Goal: Task Accomplishment & Management: Use online tool/utility

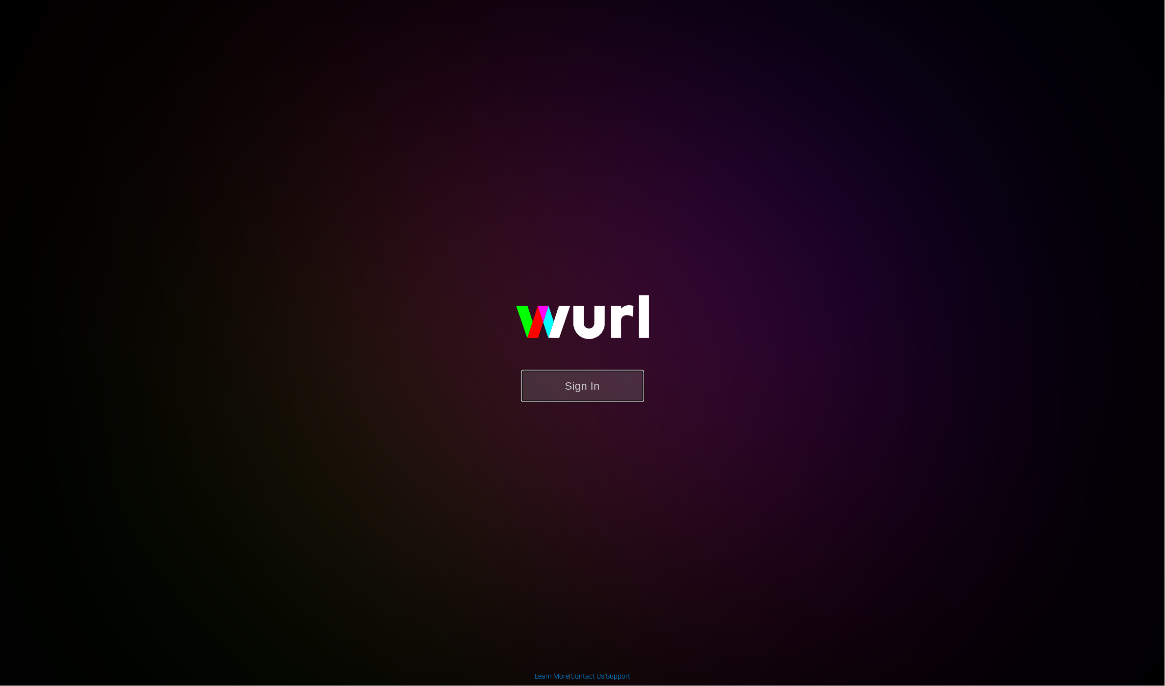
click at [583, 396] on button "Sign In" at bounding box center [583, 386] width 123 height 32
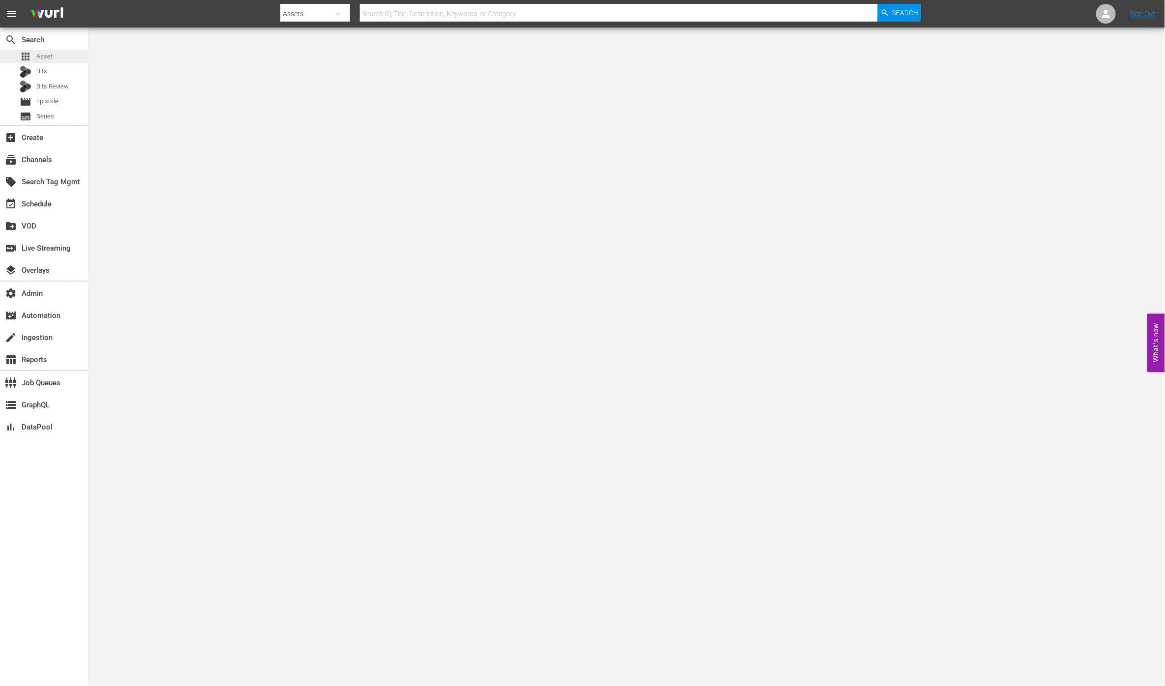
click at [80, 54] on div "apps Asset" at bounding box center [44, 57] width 88 height 14
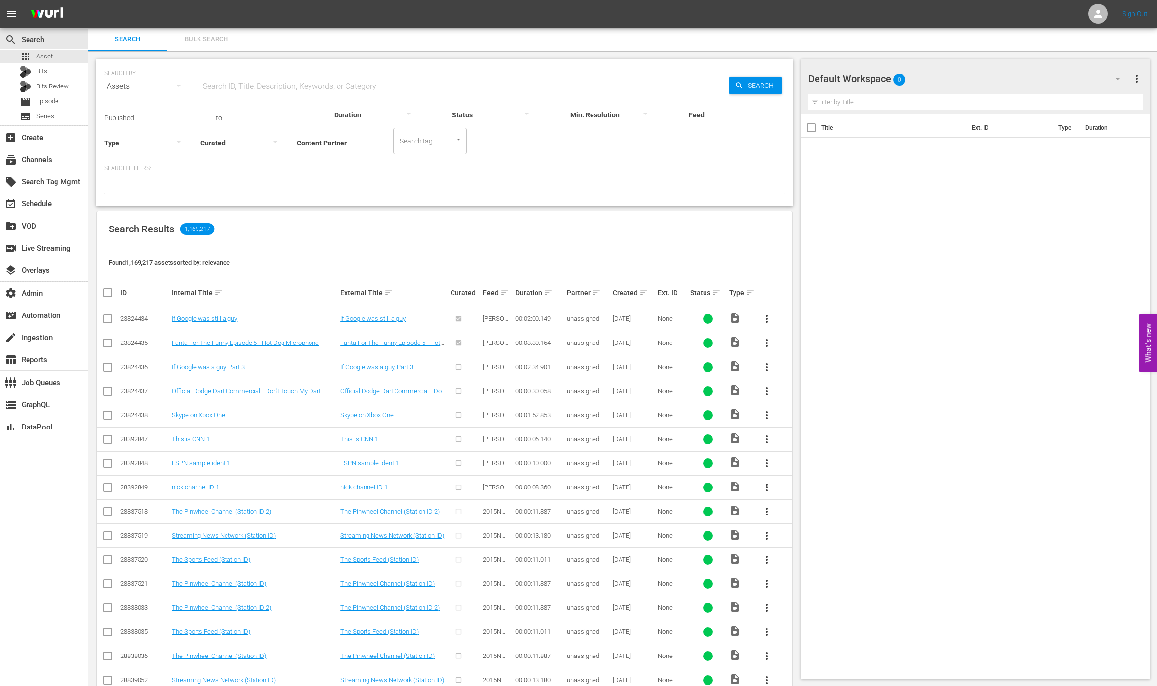
click at [671, 214] on div "Search Results 1,169,217" at bounding box center [444, 229] width 695 height 36
click at [564, 219] on div "Search Results 1,169,217" at bounding box center [444, 229] width 695 height 36
click at [70, 76] on div "Bits" at bounding box center [44, 72] width 88 height 14
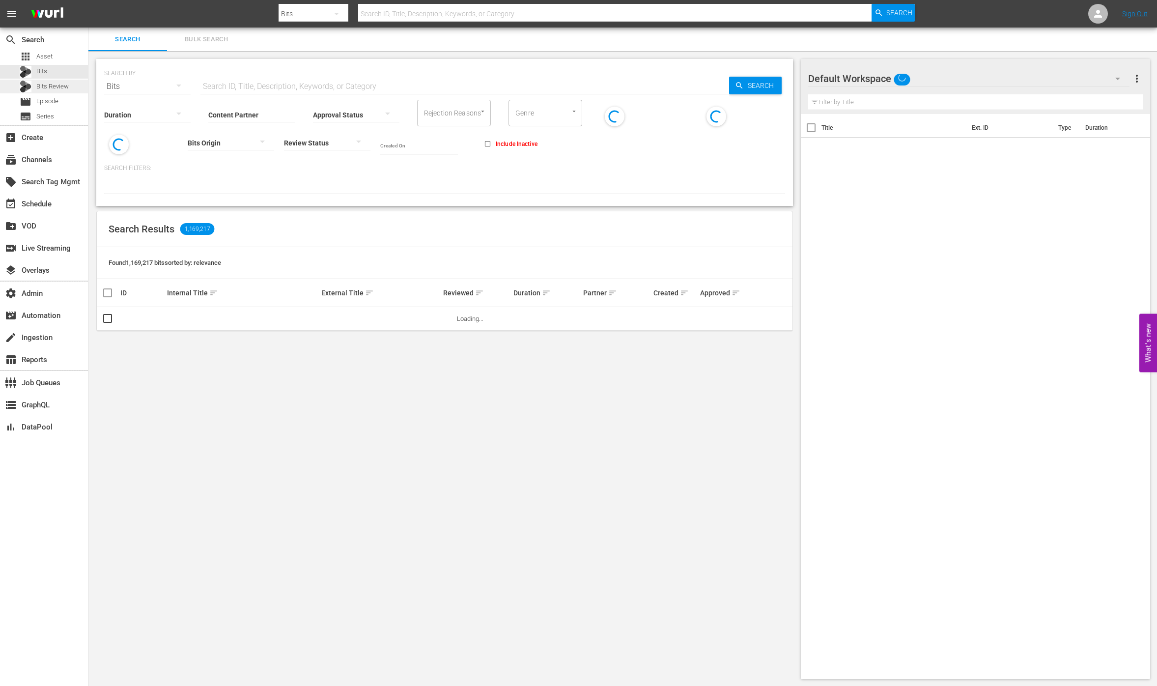
click at [67, 88] on span "Bits Review" at bounding box center [52, 87] width 32 height 10
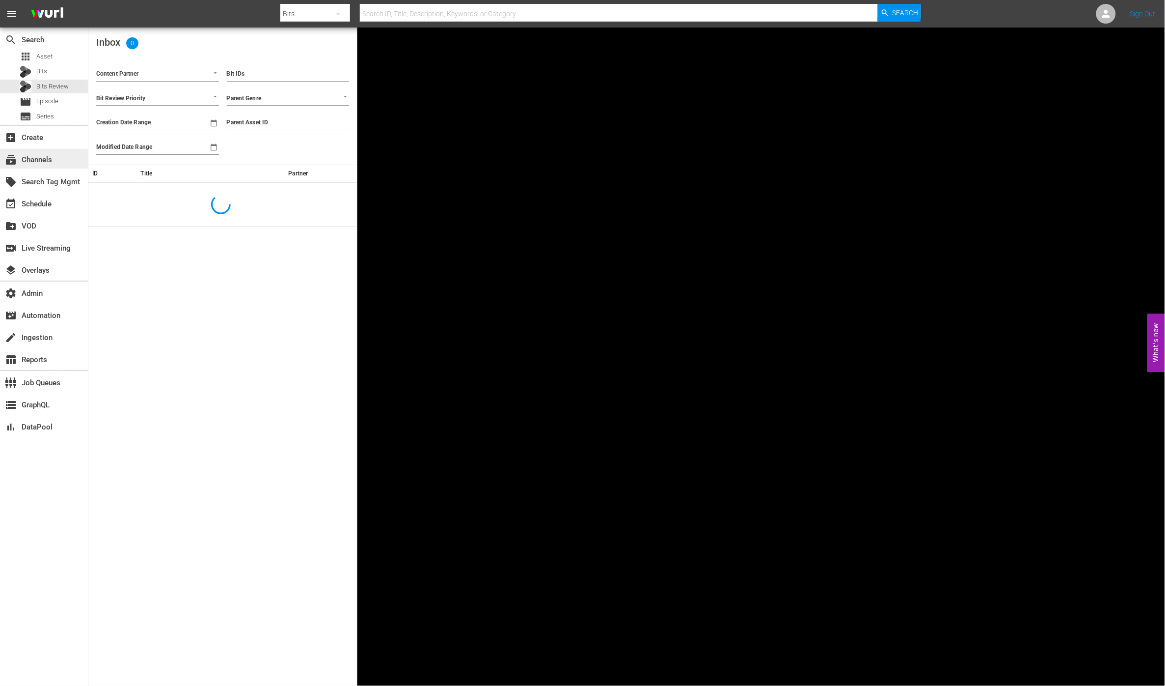
click at [73, 165] on div "subscriptions Channels" at bounding box center [44, 159] width 88 height 20
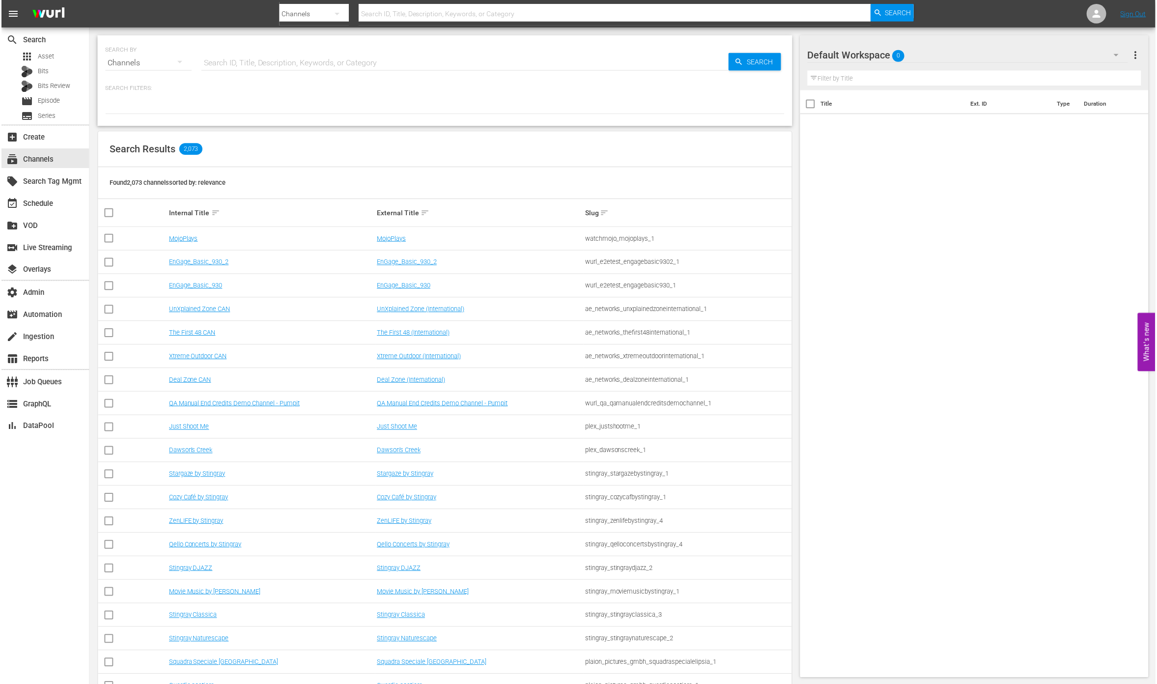
scroll to position [55, 0]
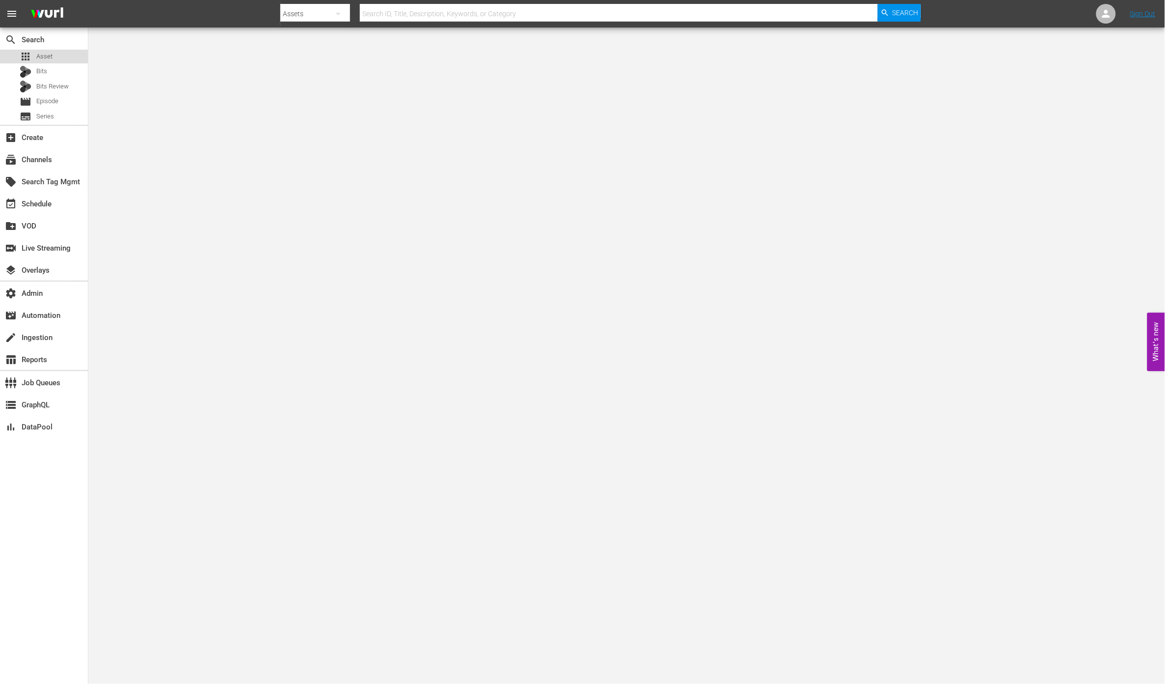
click at [59, 56] on div "apps Asset" at bounding box center [44, 57] width 88 height 14
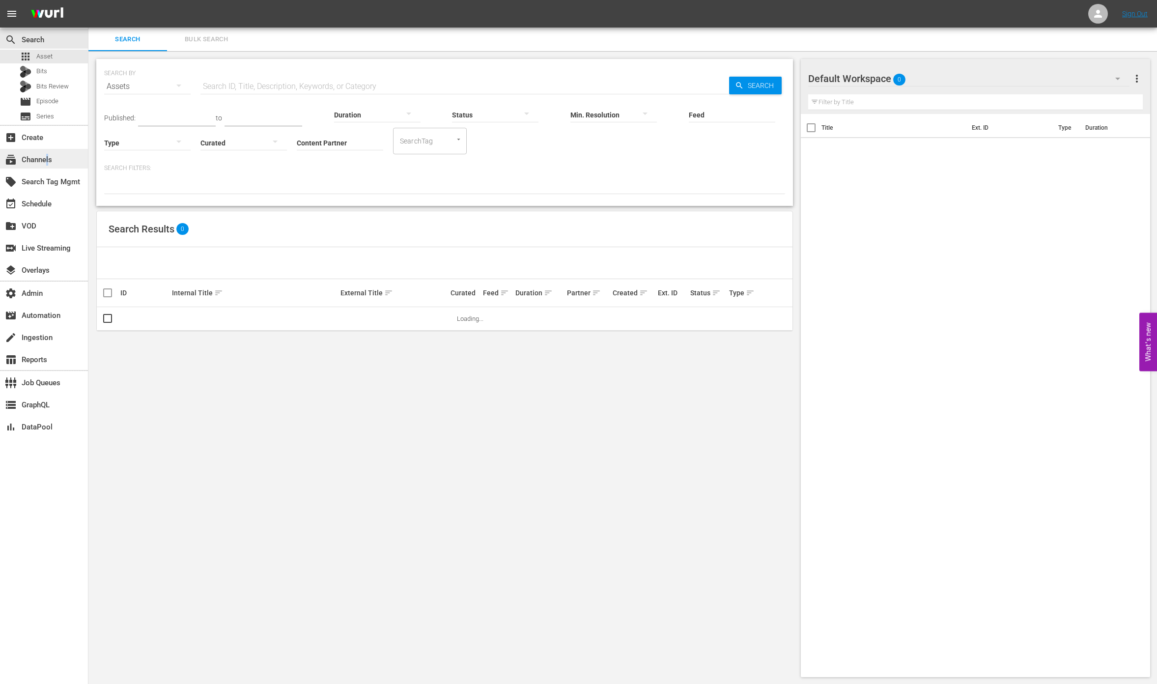
click at [48, 158] on div "subscriptions Channels" at bounding box center [27, 158] width 55 height 9
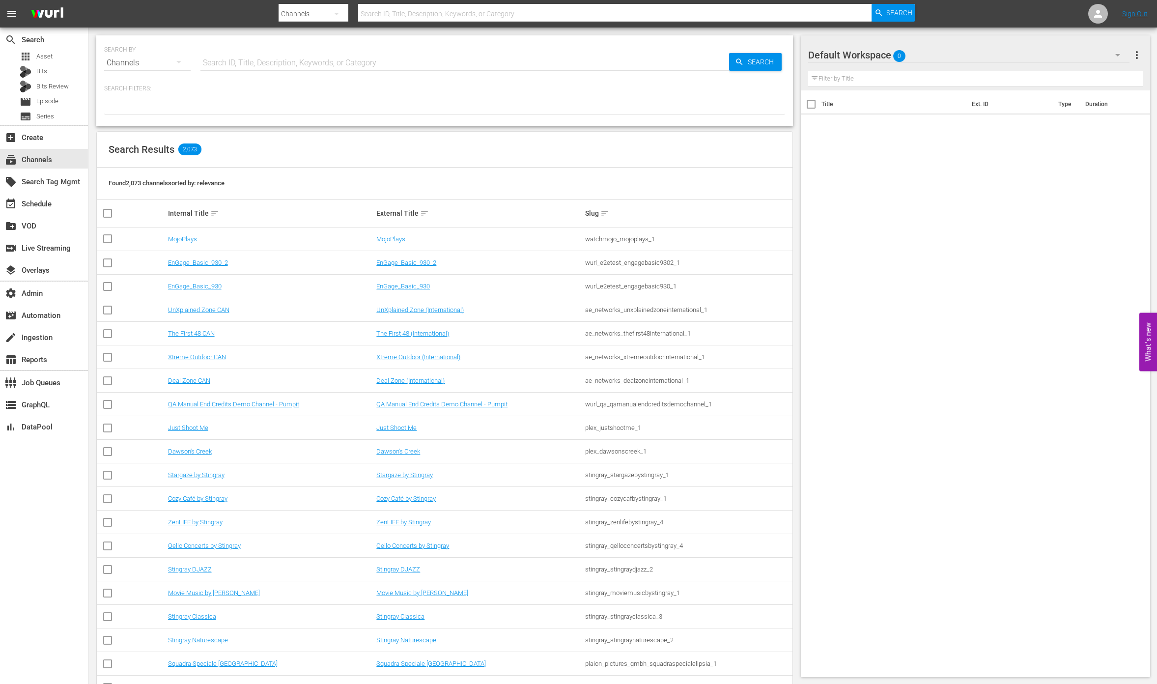
click at [263, 59] on input "text" at bounding box center [464, 63] width 528 height 24
type input "c"
type input "dry"
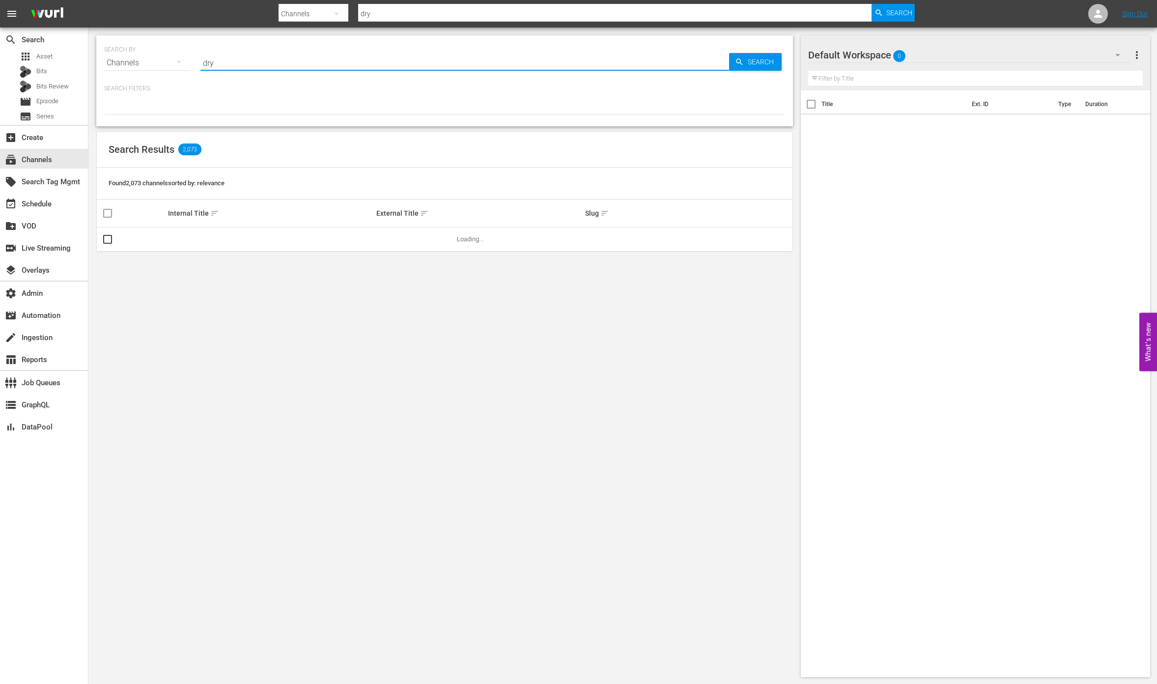
type input "Dry Bar"
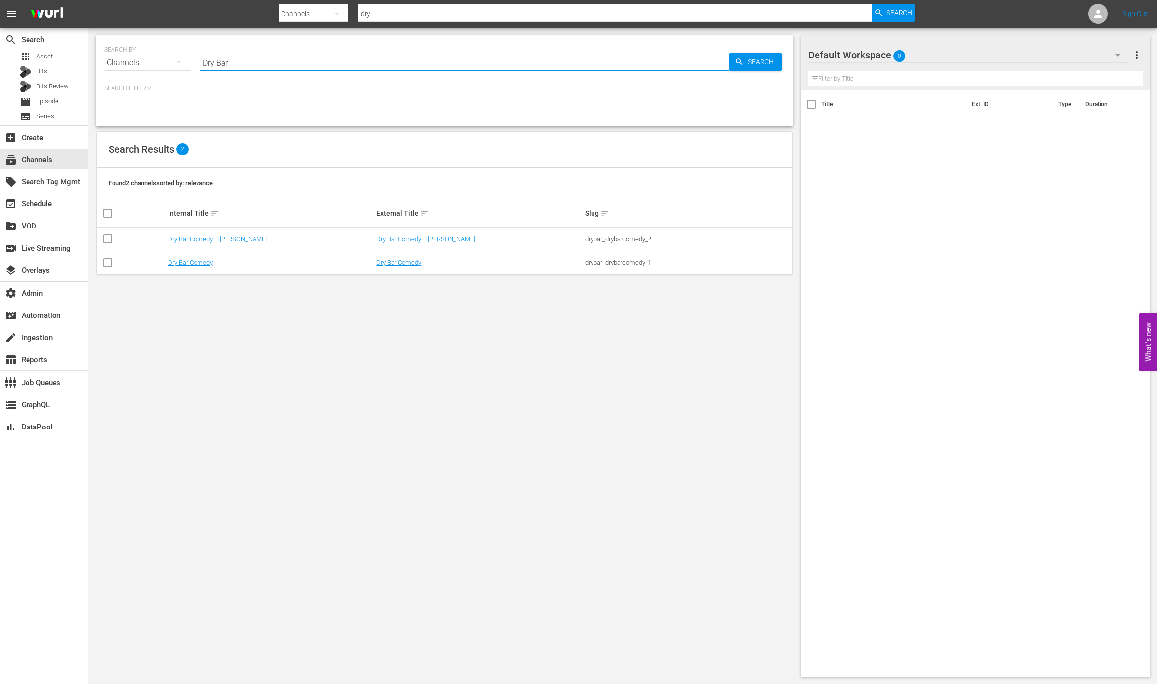
type input "Dry Bar"
click at [403, 264] on link "Dry Bar Comedy" at bounding box center [398, 262] width 45 height 7
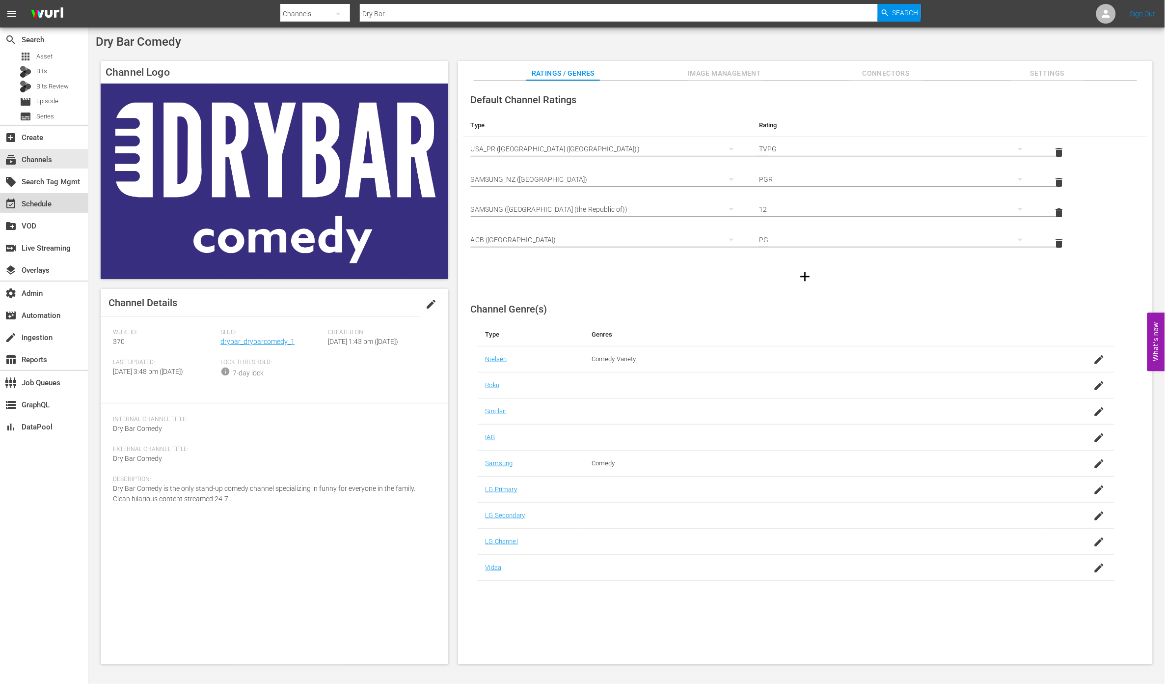
click at [61, 204] on div "event_available Schedule" at bounding box center [44, 203] width 88 height 20
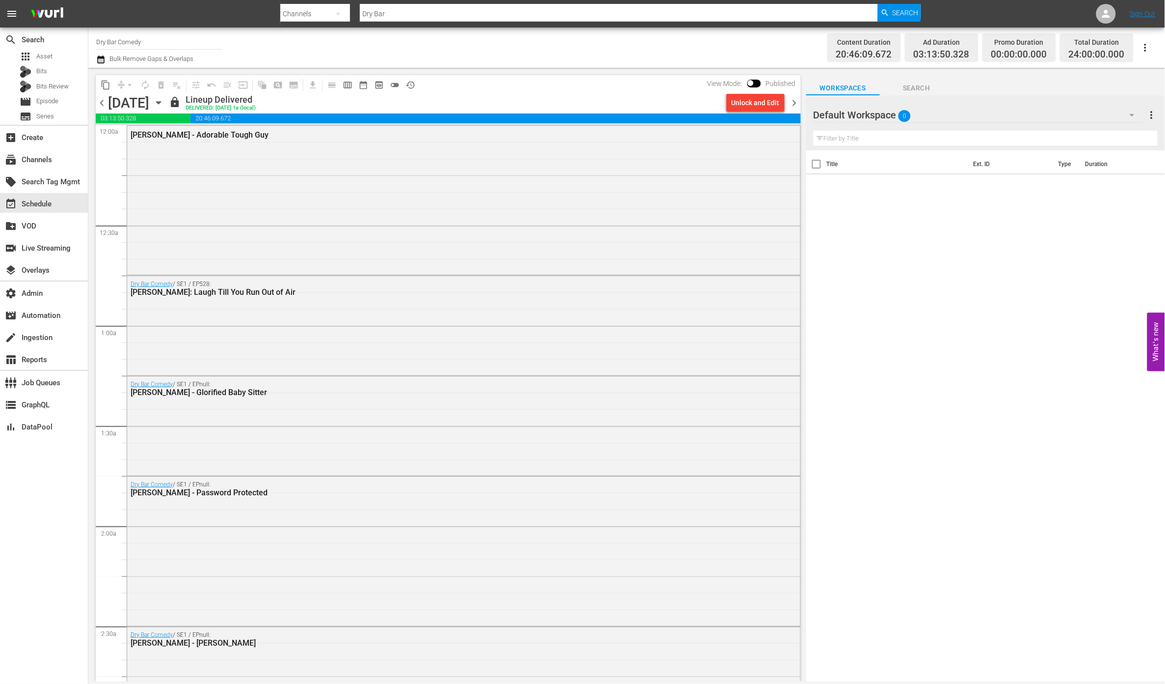
click at [793, 105] on span "chevron_right" at bounding box center [795, 103] width 12 height 12
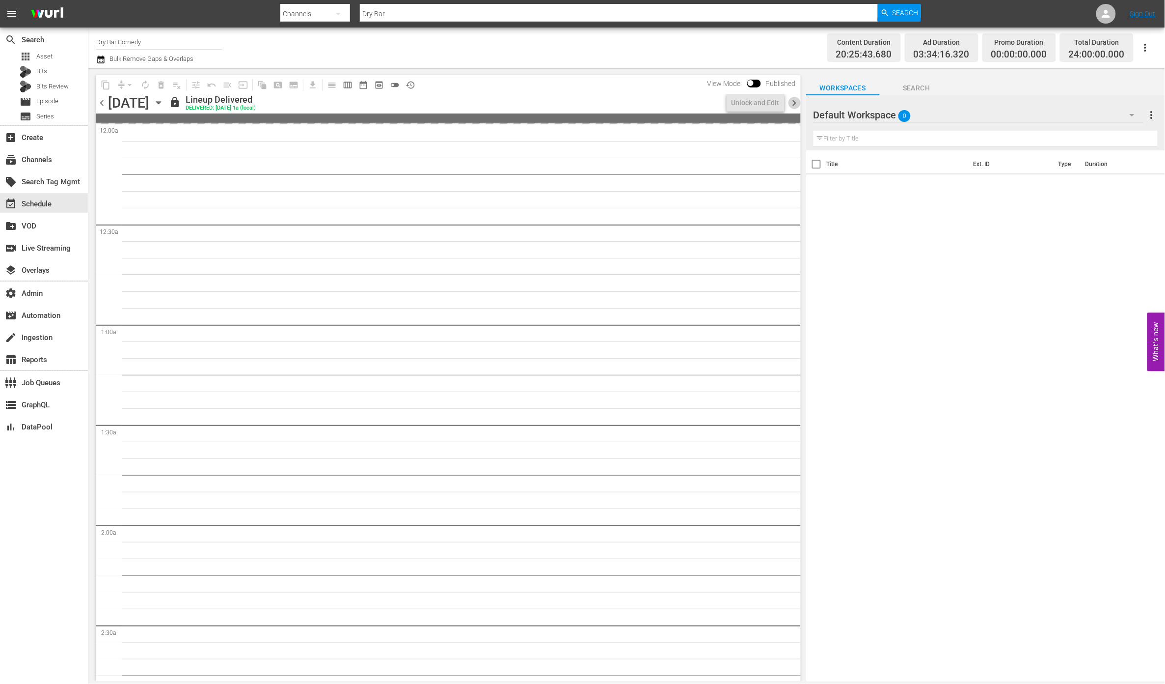
click at [793, 105] on span "chevron_right" at bounding box center [795, 103] width 12 height 12
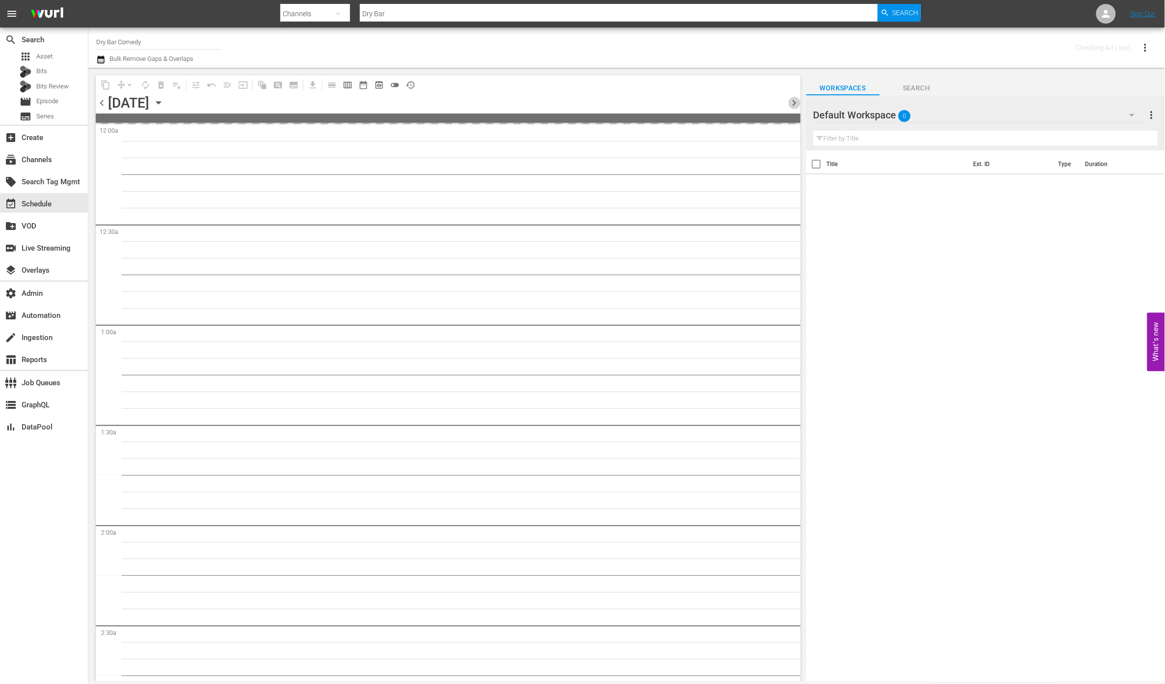
click at [793, 105] on span "chevron_right" at bounding box center [795, 103] width 12 height 12
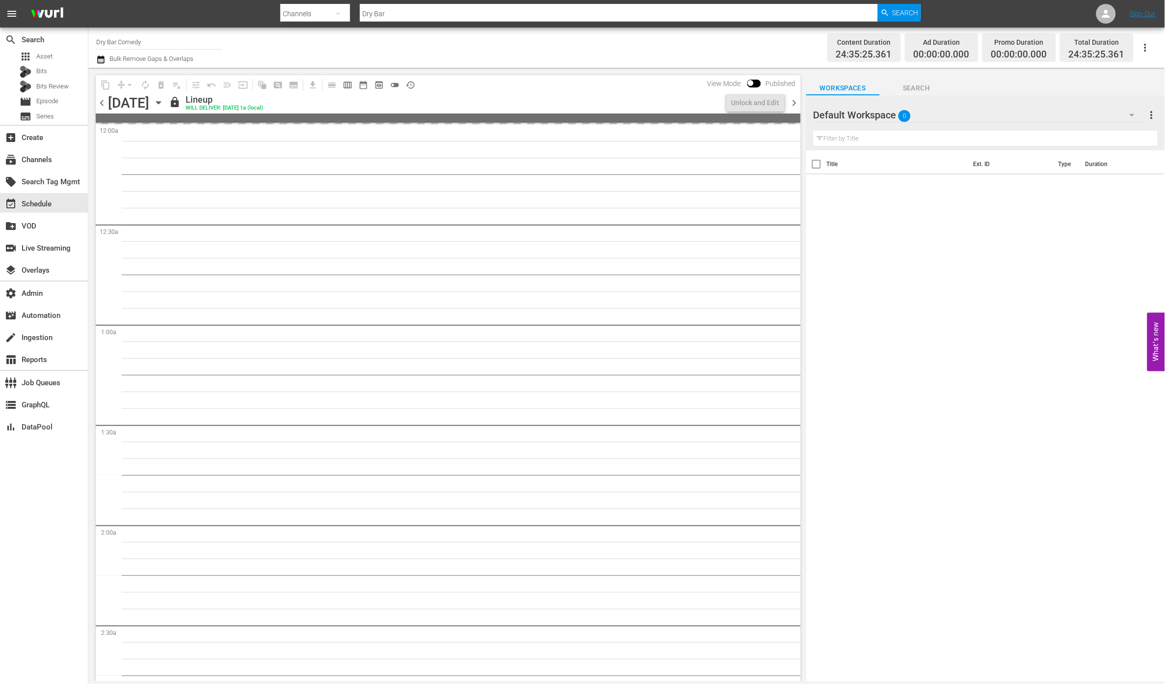
click at [793, 105] on span "chevron_right" at bounding box center [795, 103] width 12 height 12
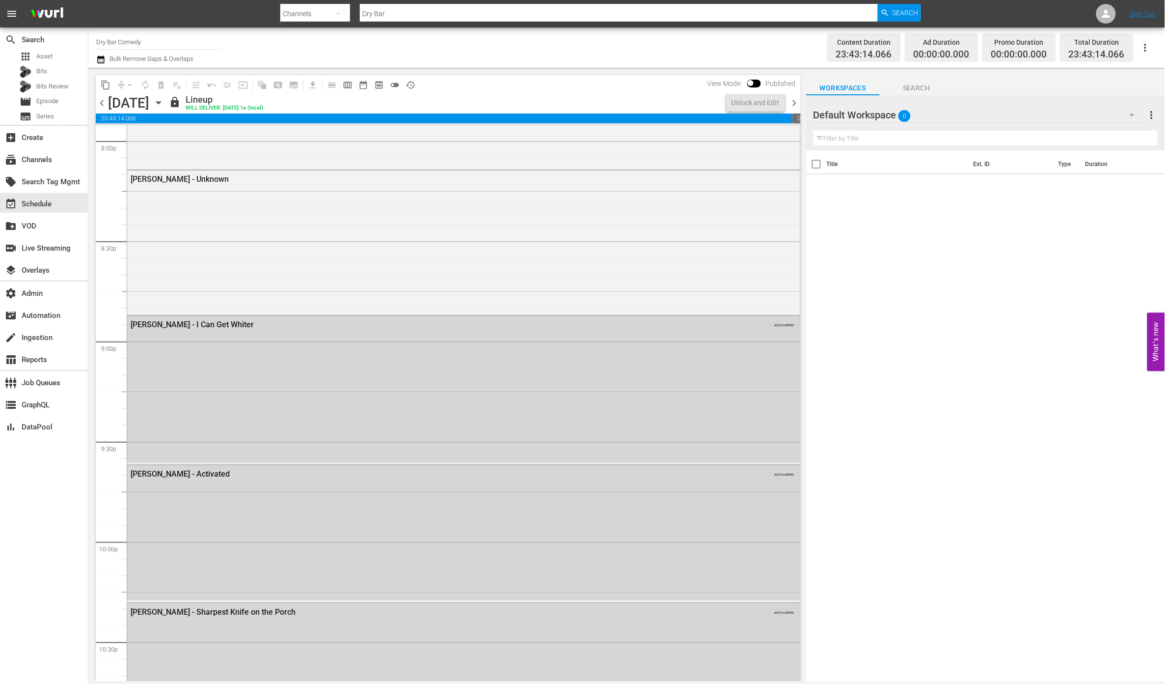
scroll to position [4315, 0]
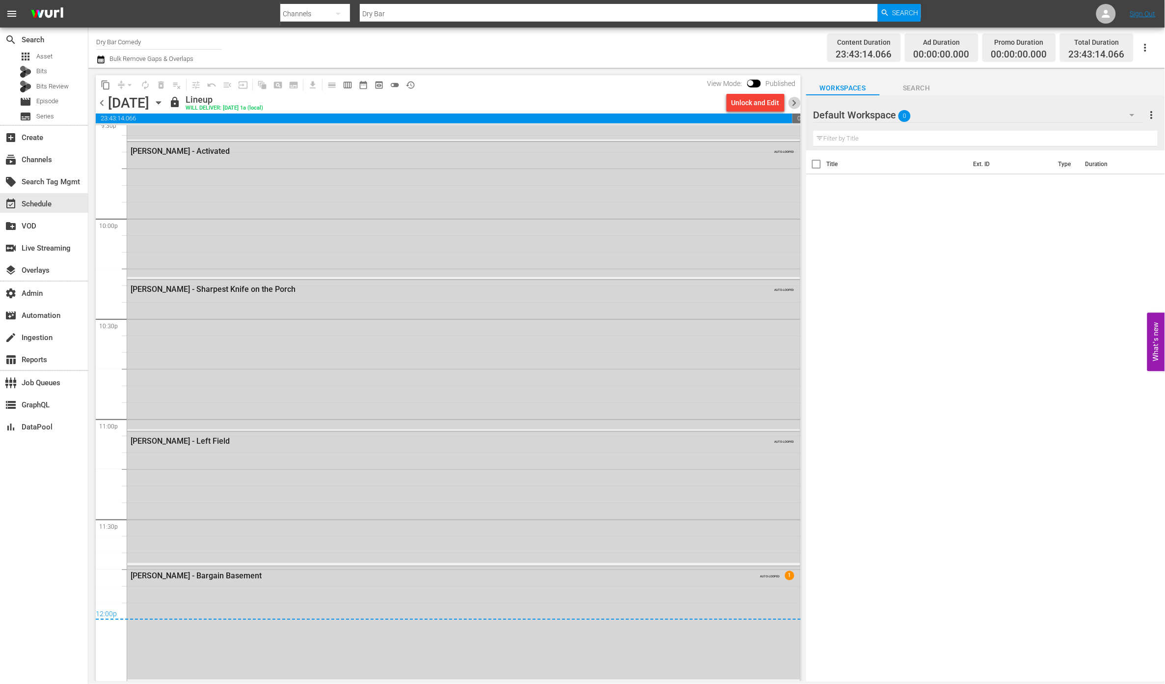
click at [796, 103] on span "chevron_right" at bounding box center [795, 103] width 12 height 12
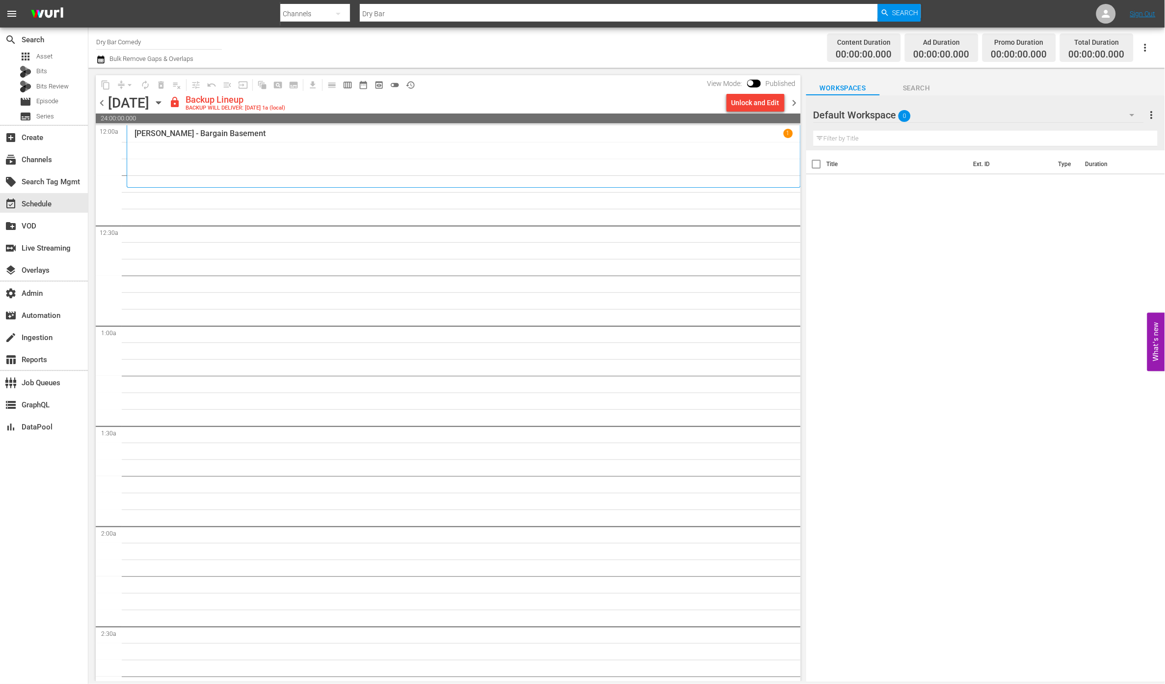
click at [801, 104] on span "chevron_right" at bounding box center [795, 103] width 12 height 12
click at [799, 103] on span "chevron_right" at bounding box center [795, 103] width 12 height 12
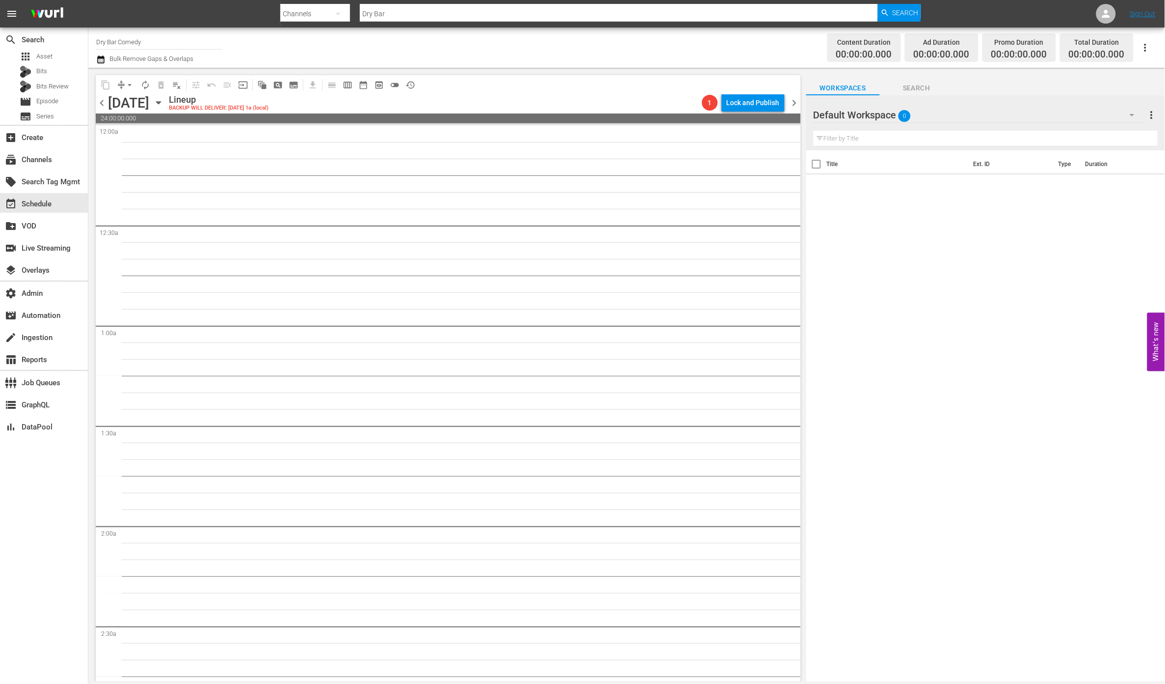
click at [799, 103] on span "chevron_right" at bounding box center [795, 103] width 12 height 12
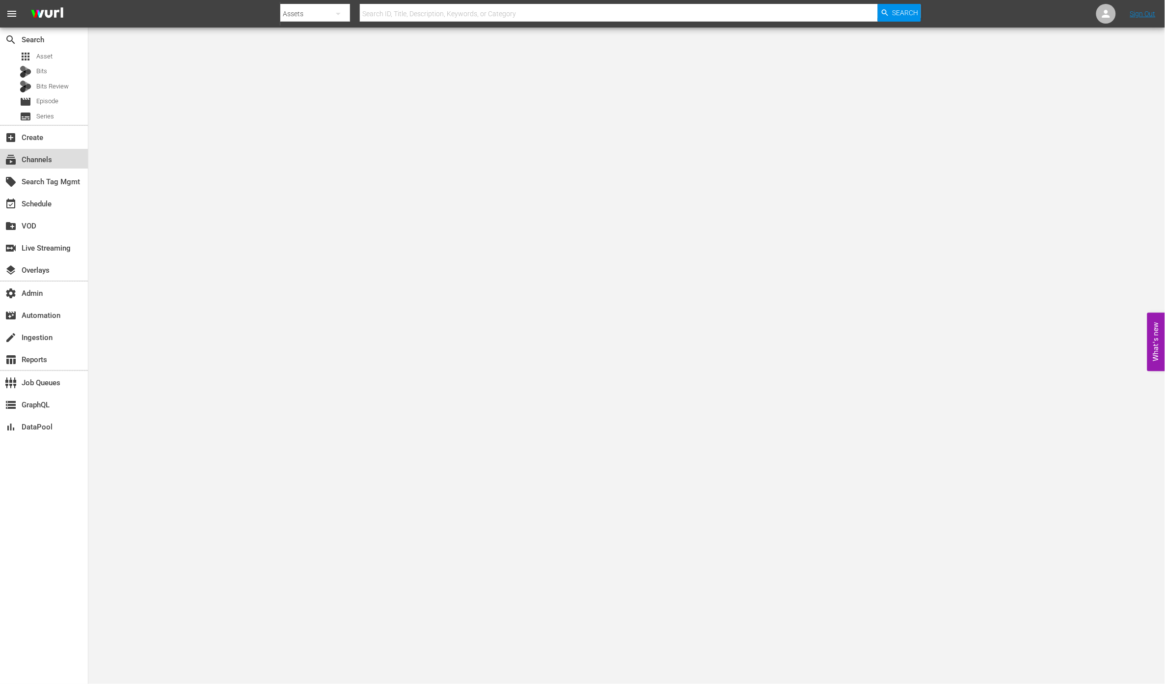
click at [63, 155] on div "subscriptions Channels" at bounding box center [44, 159] width 88 height 20
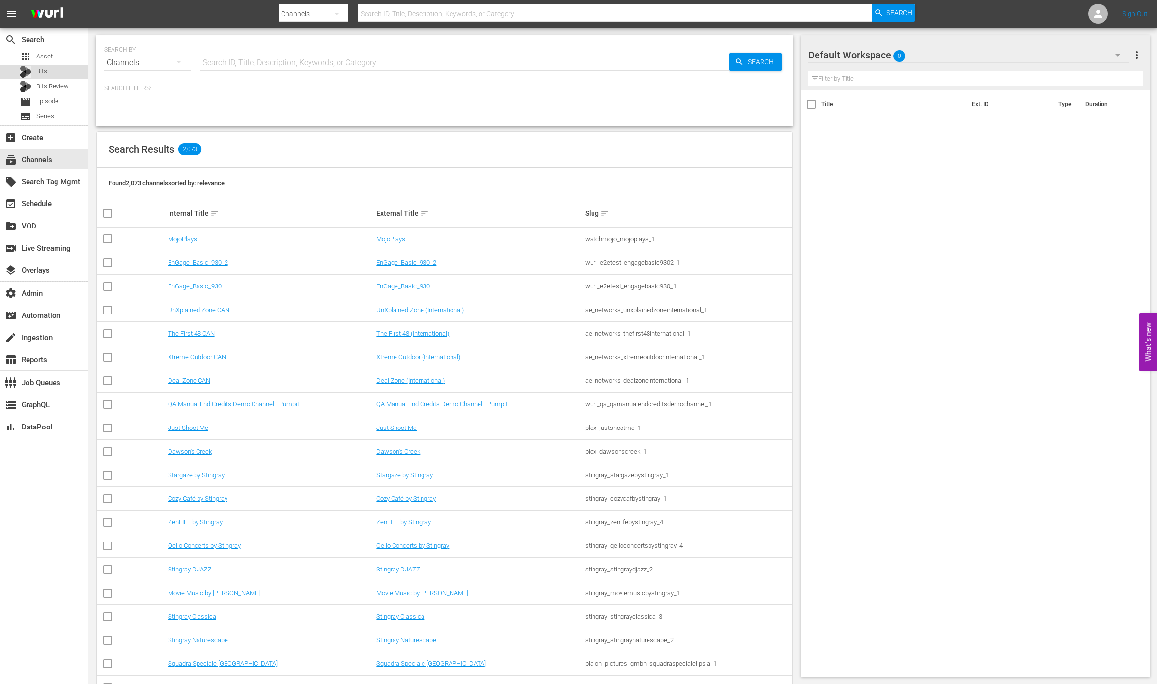
click at [62, 70] on div "Bits" at bounding box center [44, 72] width 88 height 14
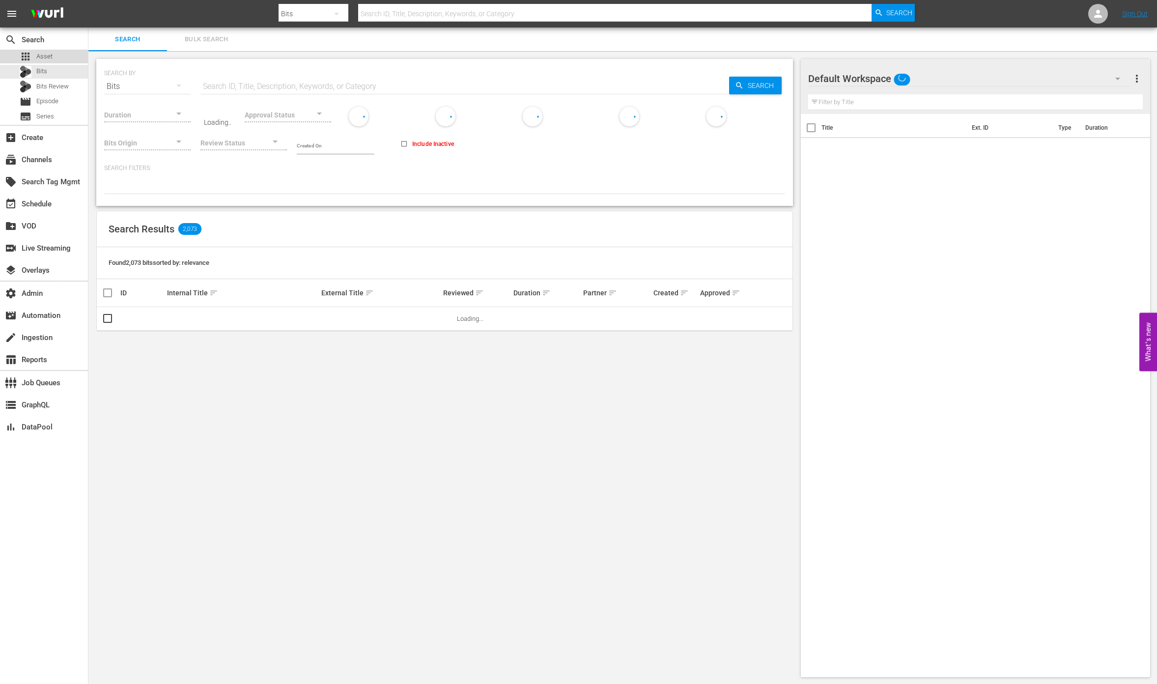
click at [65, 57] on div "apps Asset" at bounding box center [44, 57] width 88 height 14
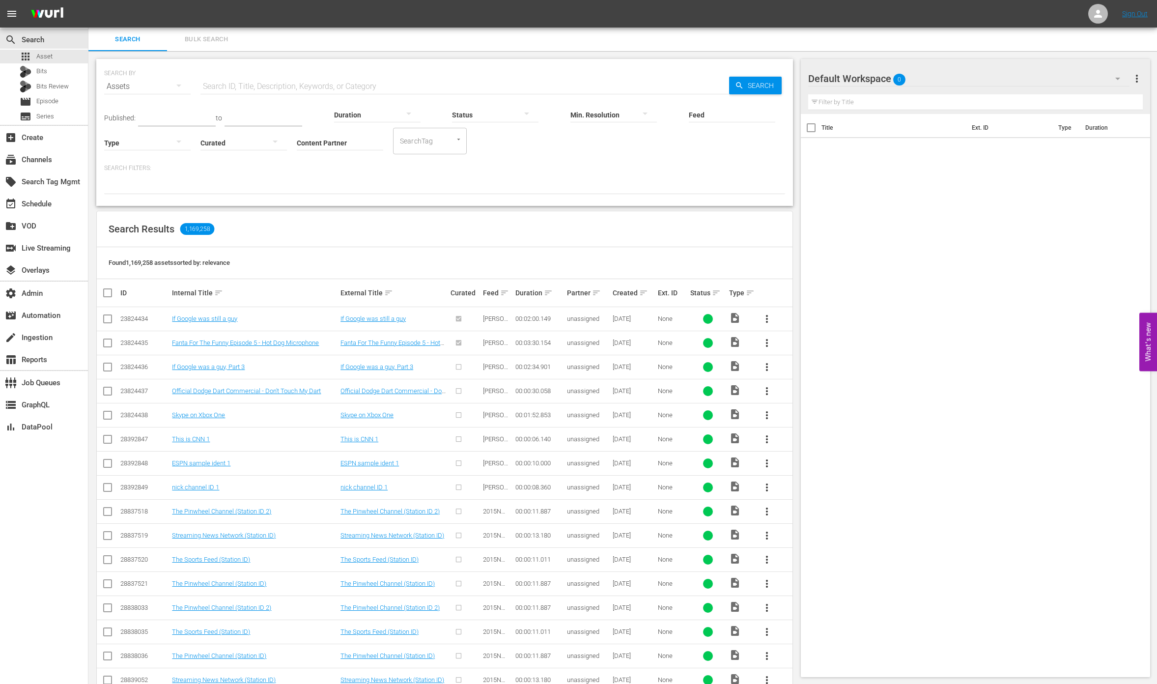
click at [393, 131] on div "SearchTag" at bounding box center [430, 141] width 74 height 27
click at [455, 138] on icon "Open" at bounding box center [458, 139] width 7 height 7
click at [401, 177] on div at bounding box center [444, 185] width 681 height 17
click at [297, 134] on input "Content Partner" at bounding box center [340, 143] width 86 height 35
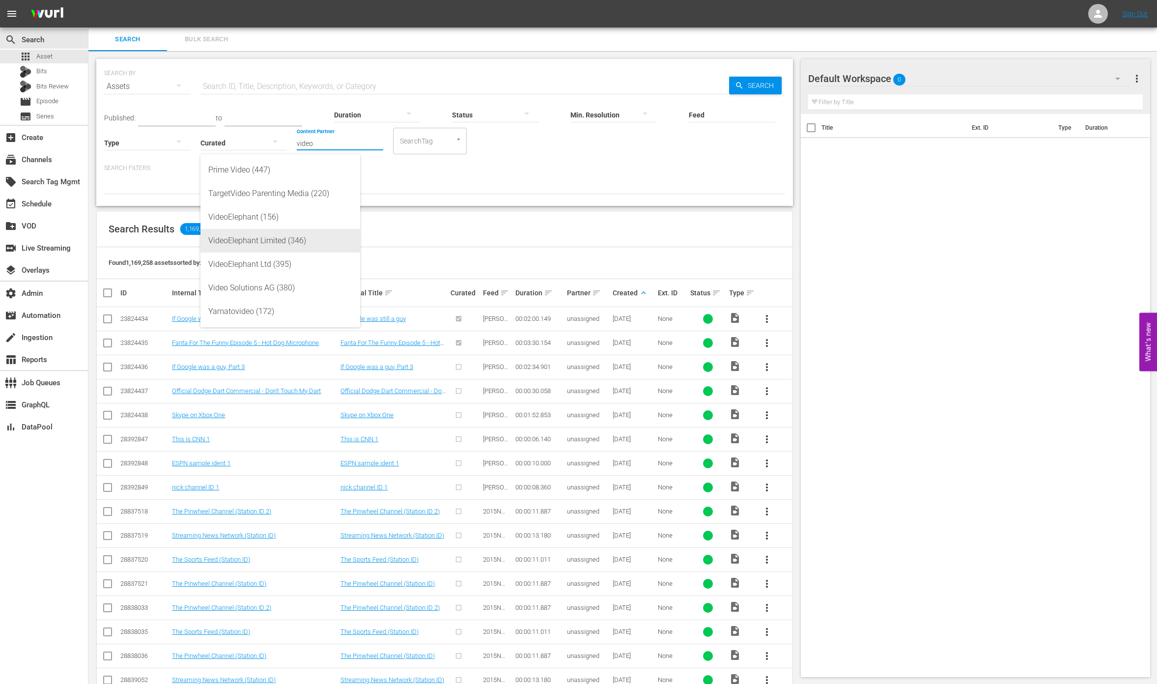
click at [286, 239] on div "VideoElephant Limited (346)" at bounding box center [280, 241] width 144 height 24
type input "VideoElephant Limited (346)"
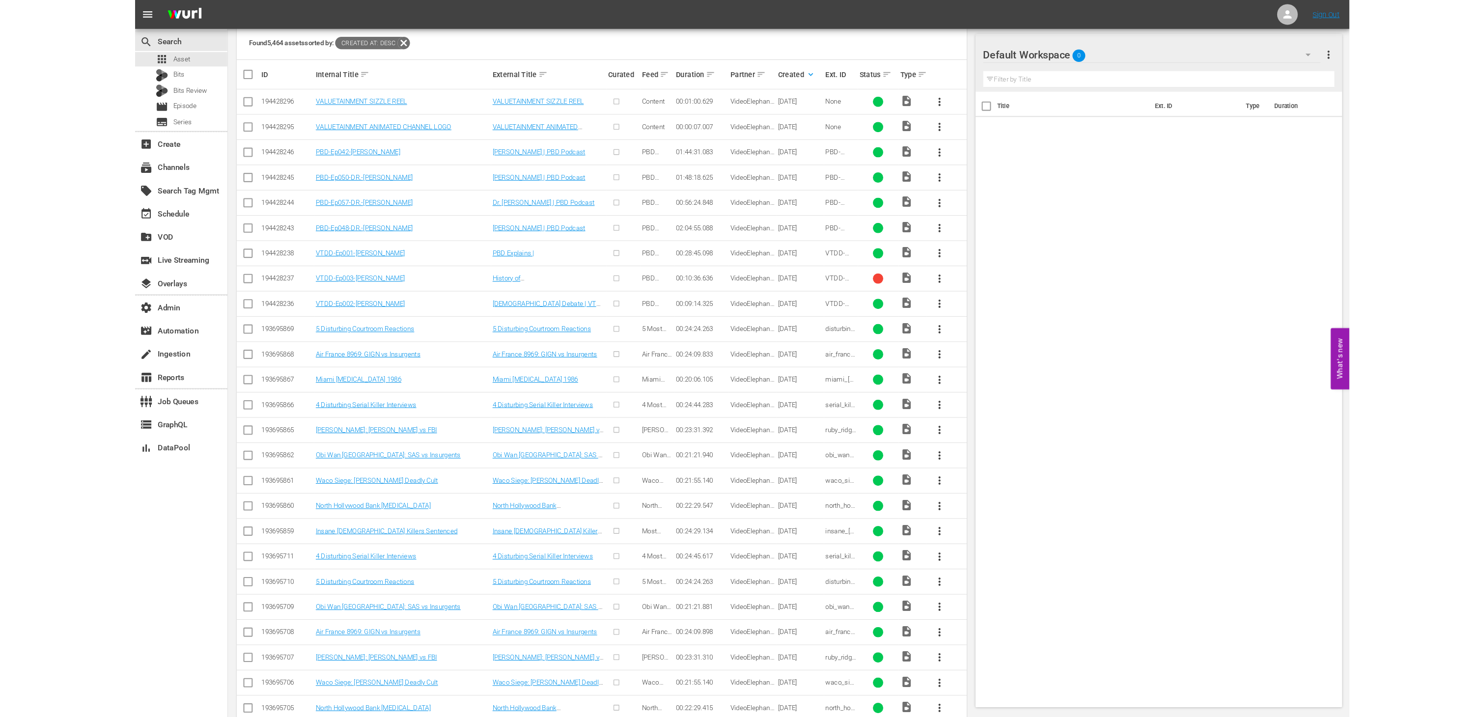
scroll to position [220, 0]
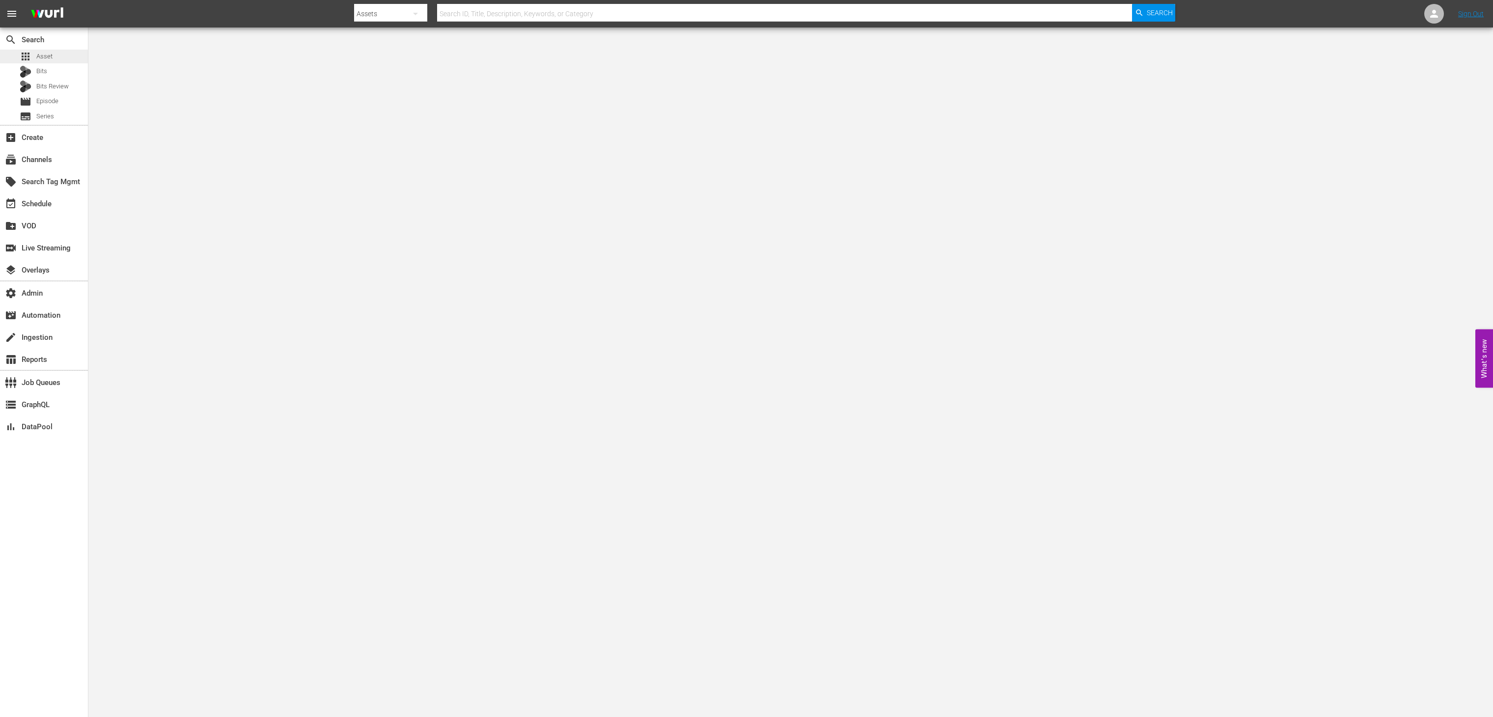
click at [60, 59] on div "apps Asset" at bounding box center [44, 57] width 88 height 14
click at [53, 55] on div "apps Asset" at bounding box center [44, 57] width 88 height 14
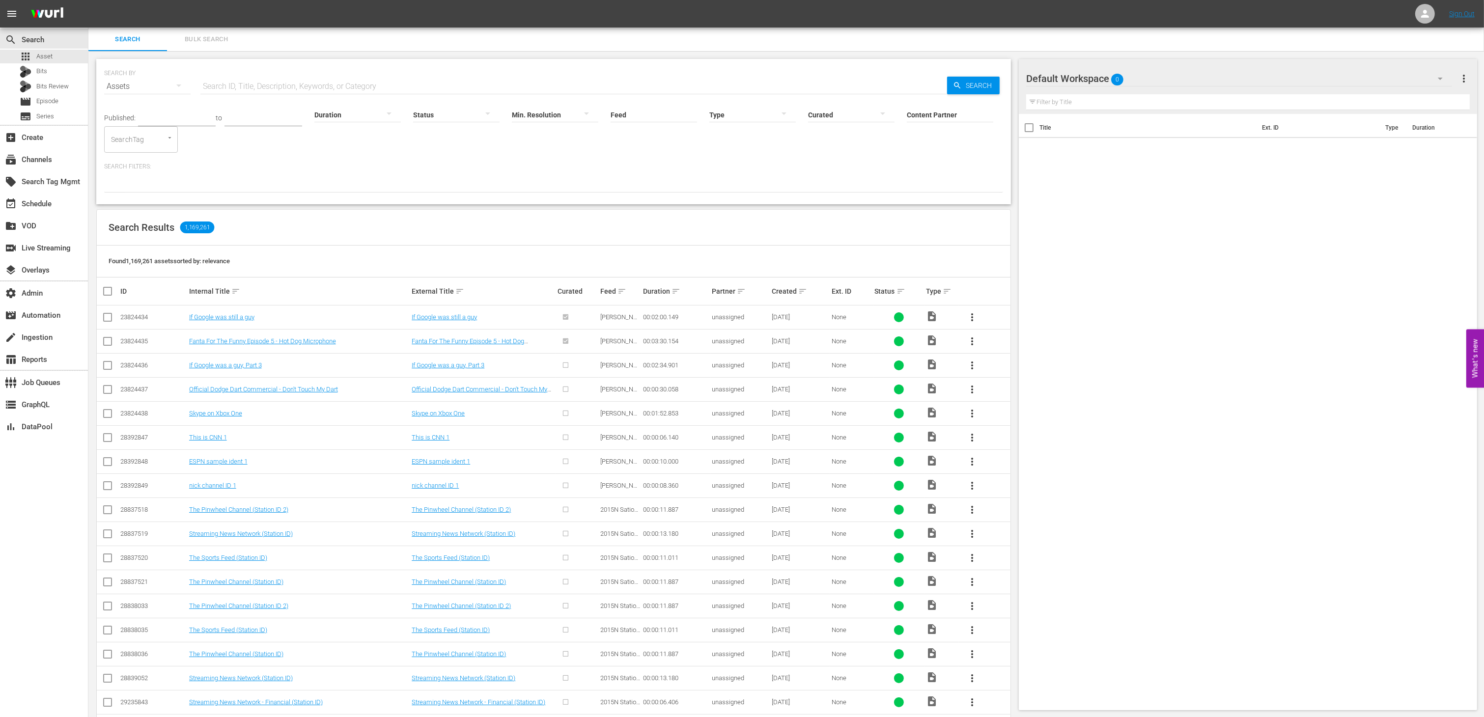
click at [947, 111] on input "Content Partner" at bounding box center [950, 115] width 86 height 35
click at [969, 144] on div "AMC Networks (138)" at bounding box center [986, 142] width 144 height 24
type input "AMC Networks (138)"
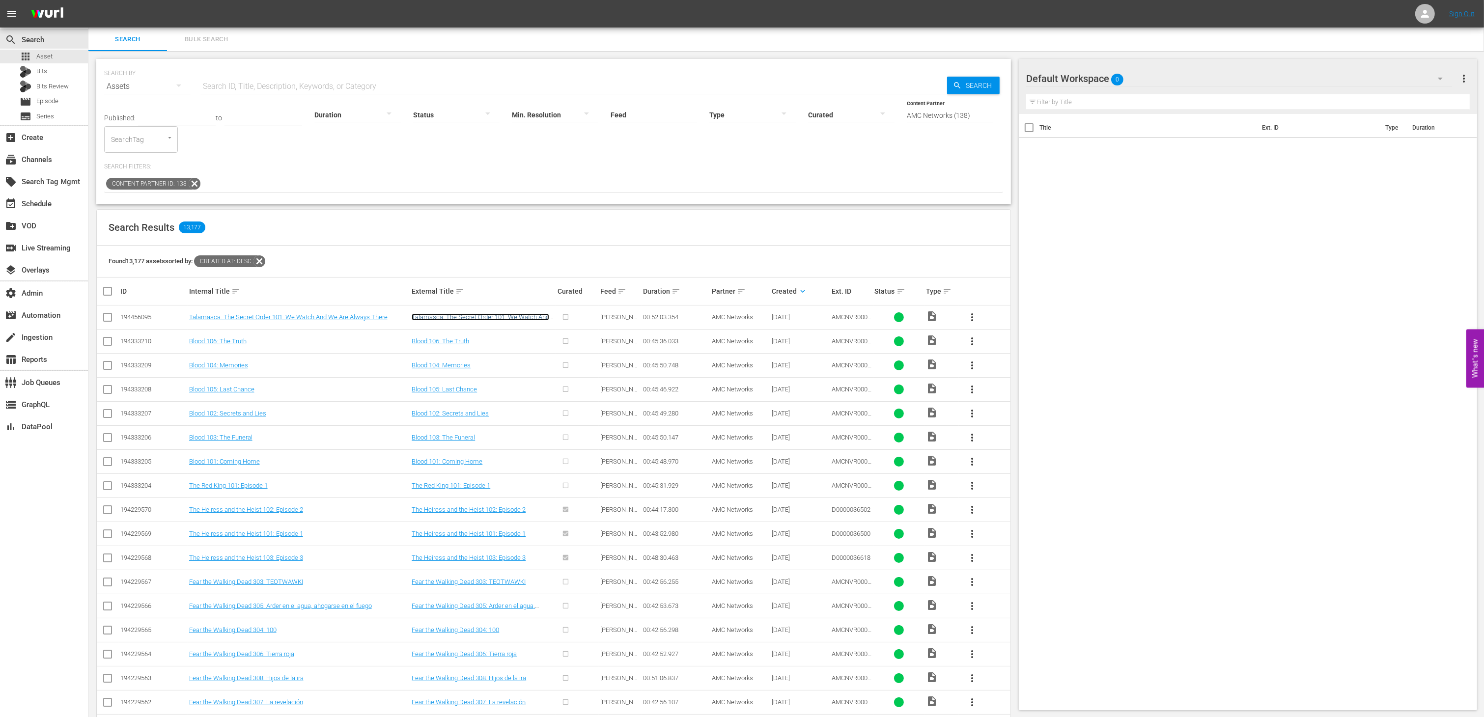
click at [541, 315] on link "Talamasca: The Secret Order 101: We Watch And We Are Always There" at bounding box center [481, 320] width 138 height 15
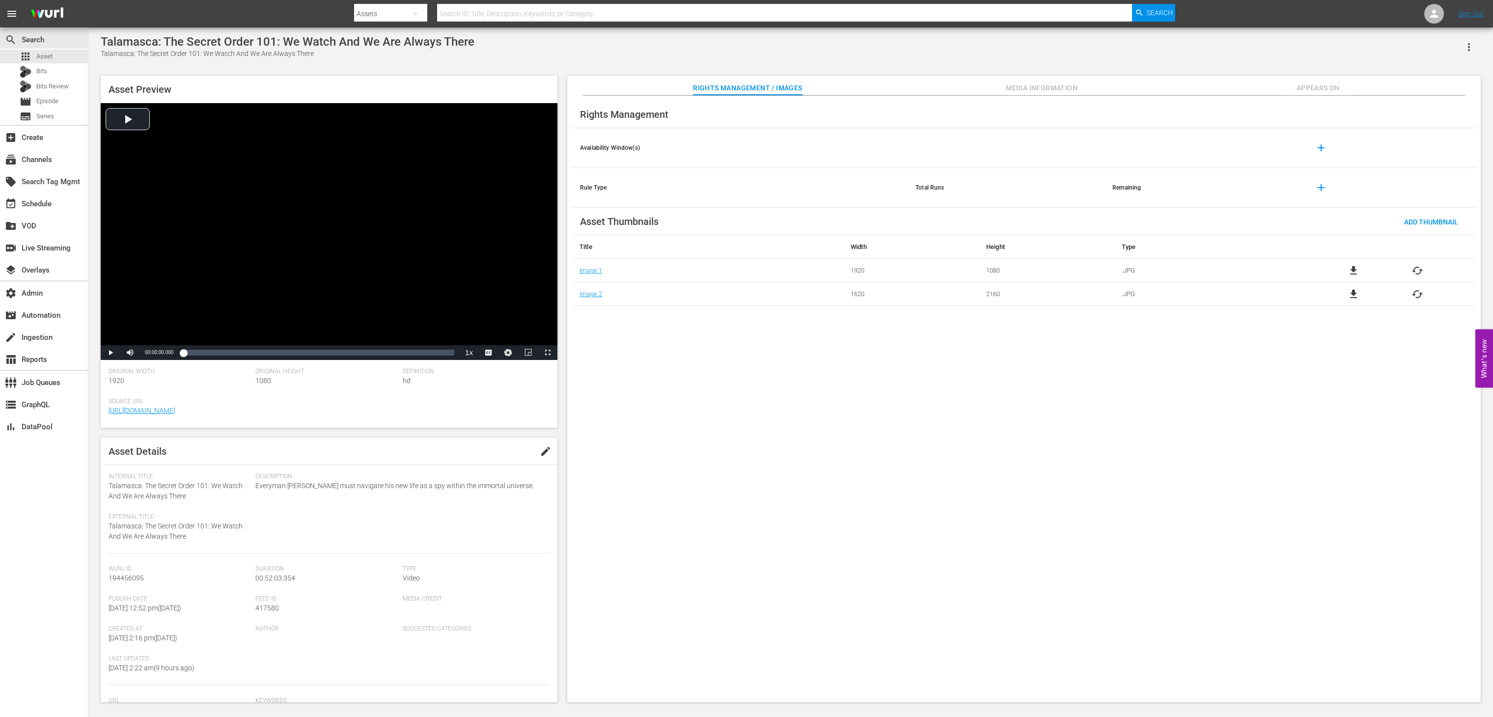
click at [266, 608] on span "417580" at bounding box center [267, 608] width 24 height 8
click at [266, 609] on span "417580" at bounding box center [267, 608] width 24 height 8
copy span "417580"
click at [68, 57] on div "apps Asset" at bounding box center [44, 57] width 88 height 14
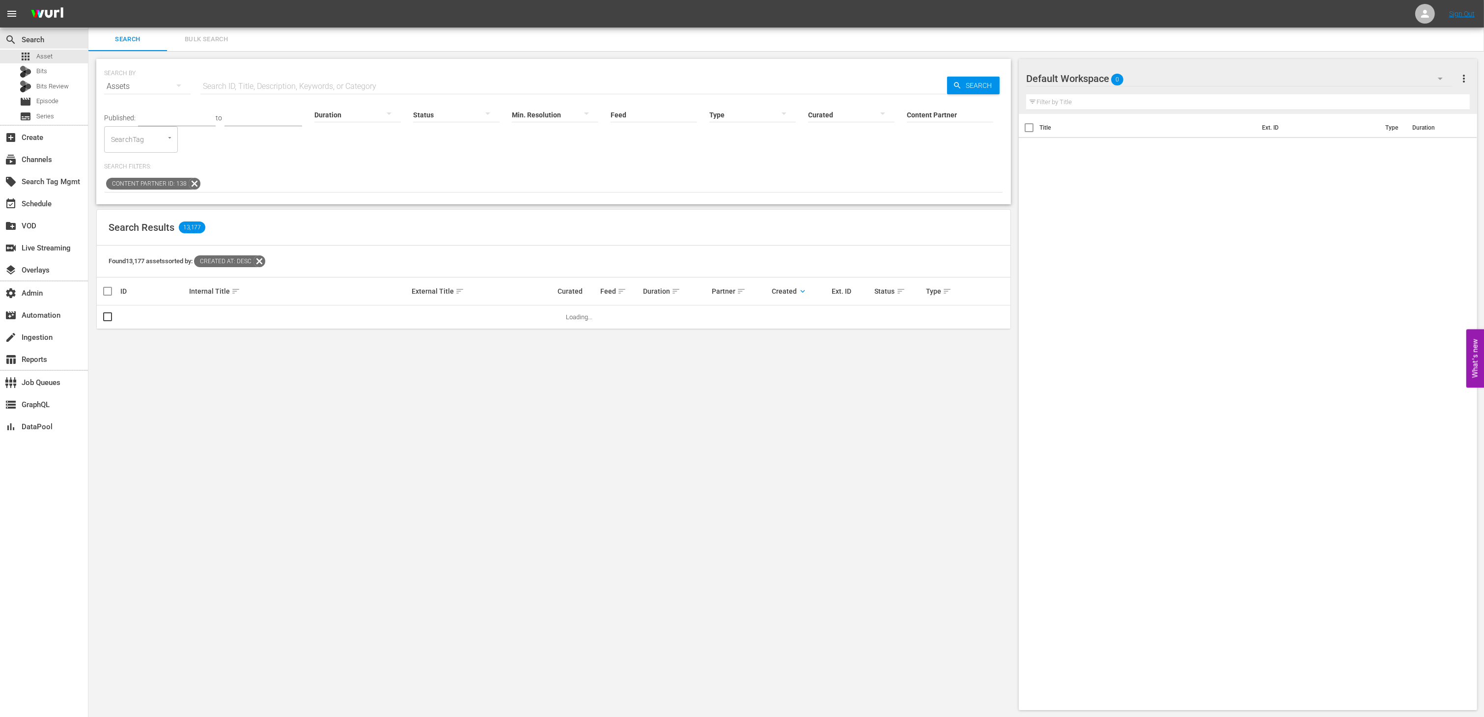
click at [425, 80] on input "text" at bounding box center [573, 87] width 746 height 24
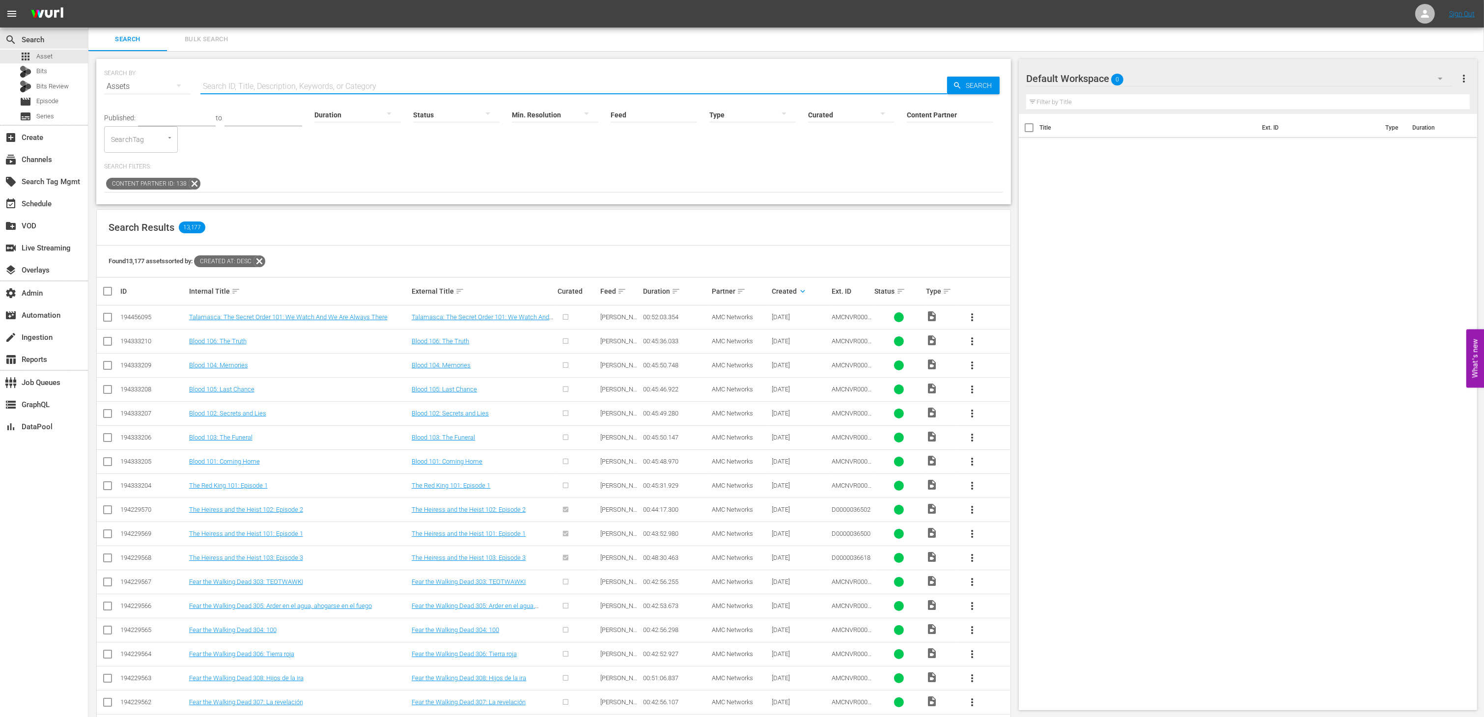
paste input "AMCNVR0000005578"
type input "AMCNVR0000005578"
click at [986, 82] on span "Search" at bounding box center [981, 86] width 38 height 18
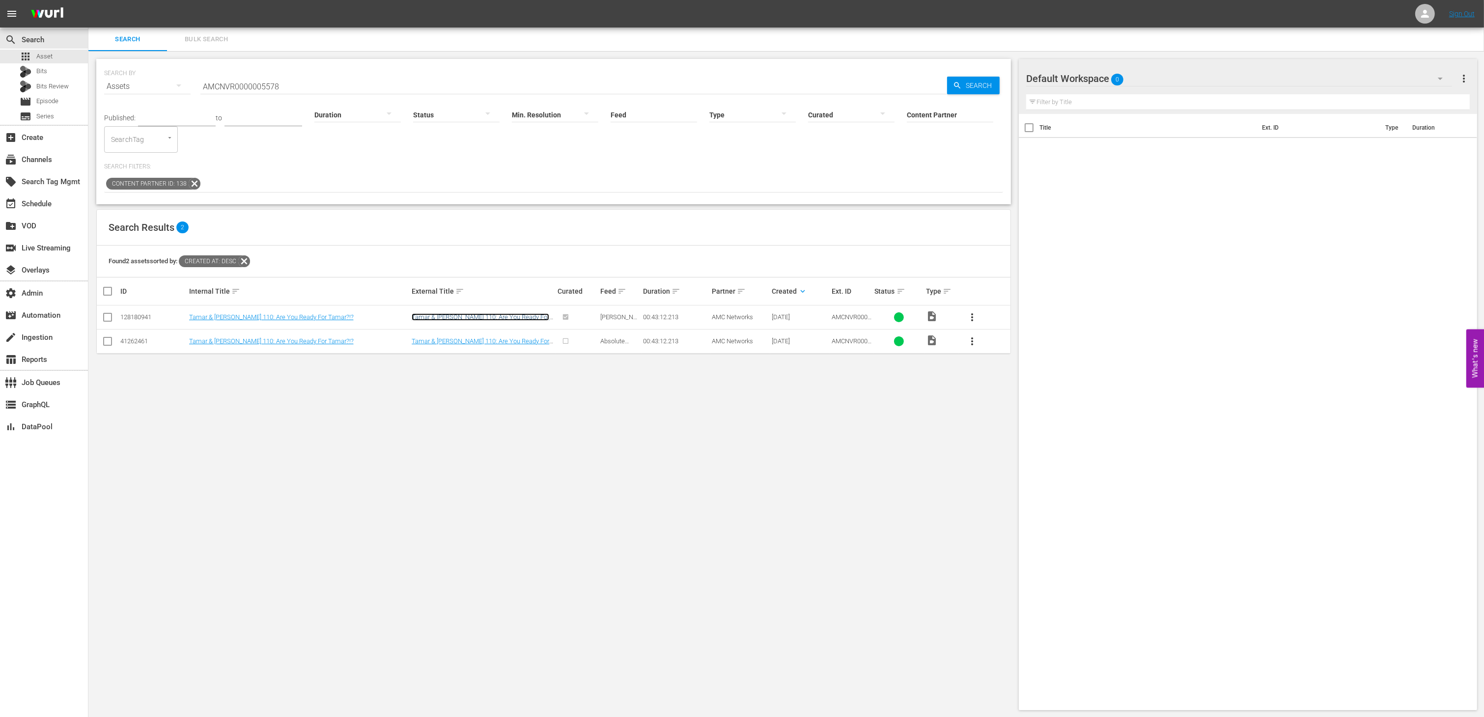
click at [446, 316] on link "Tamar & [PERSON_NAME] 110: Are You Ready For Tamar?!?" at bounding box center [481, 320] width 138 height 15
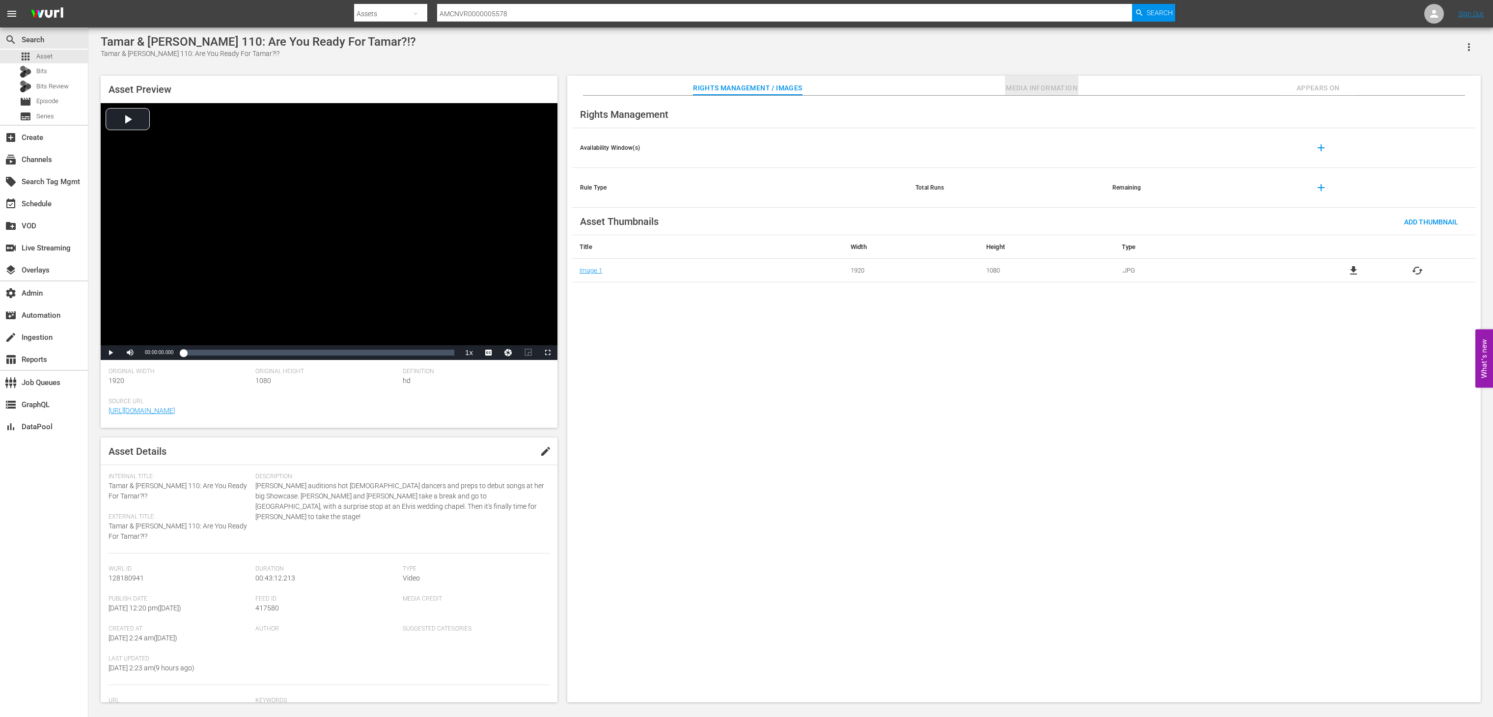
drag, startPoint x: 1031, startPoint y: 83, endPoint x: 1212, endPoint y: 69, distance: 181.3
click at [1032, 83] on span "Media Information" at bounding box center [1042, 88] width 74 height 12
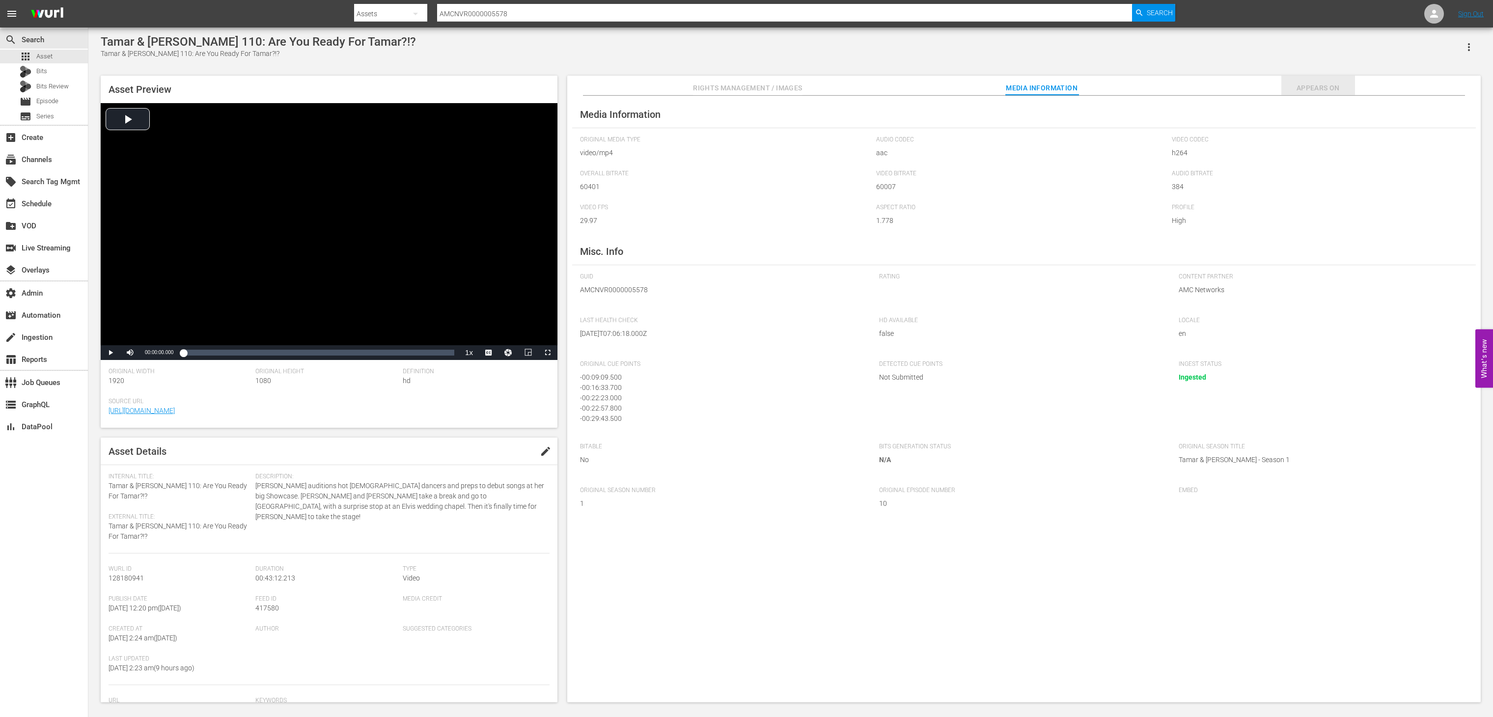
click at [1323, 84] on span "Appears On" at bounding box center [1318, 88] width 74 height 12
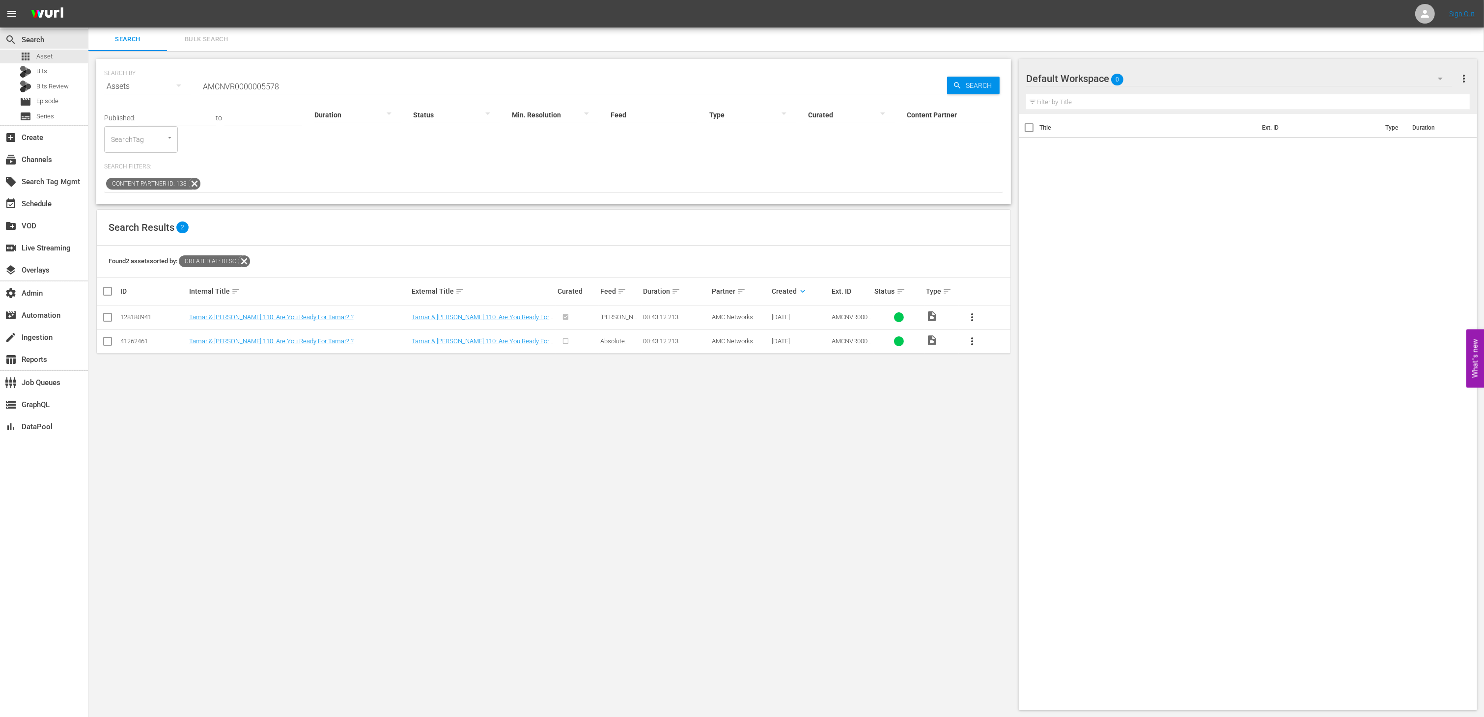
click at [420, 322] on td "Tamar & Vince 110: Are You Ready For Tamar?!?" at bounding box center [483, 317] width 146 height 24
click at [419, 319] on link "Tamar & [PERSON_NAME] 110: Are You Ready For Tamar?!?" at bounding box center [481, 320] width 138 height 15
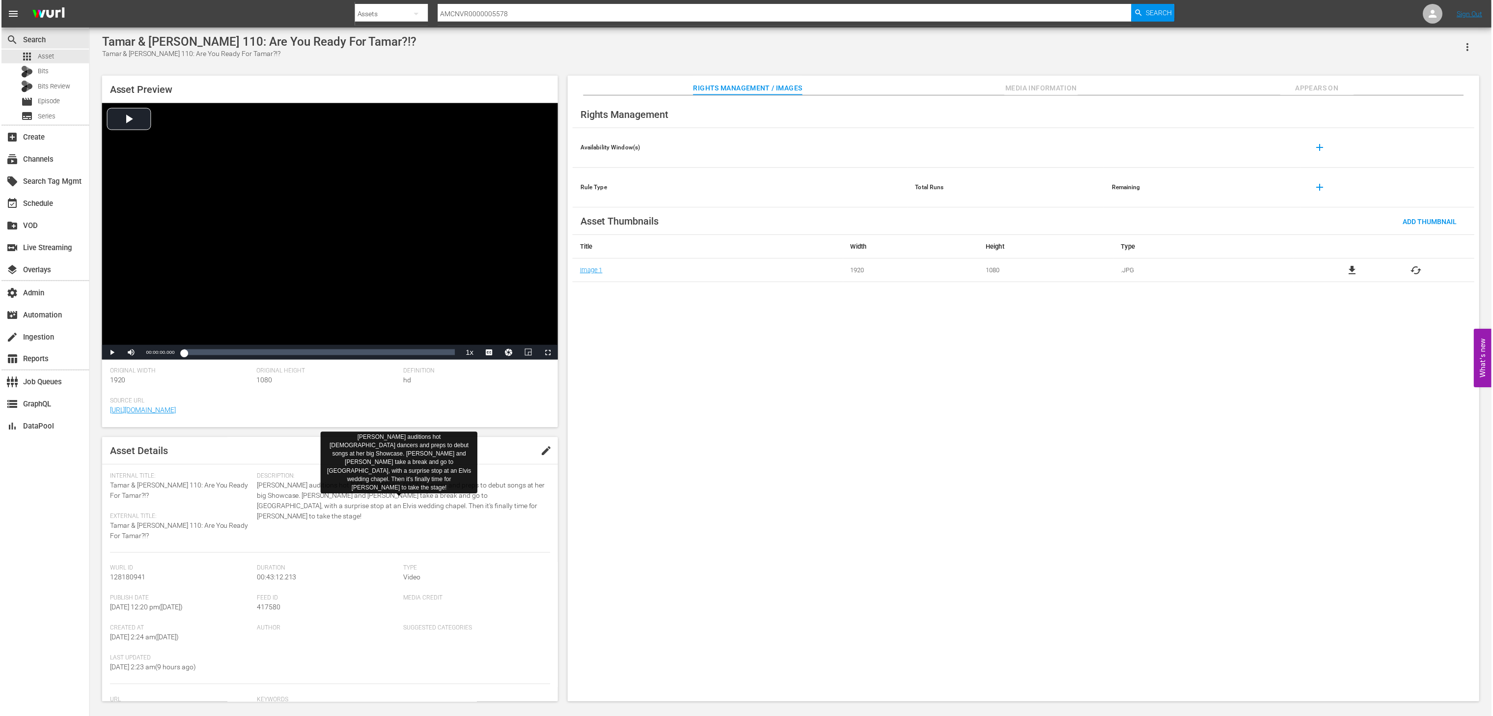
scroll to position [7, 0]
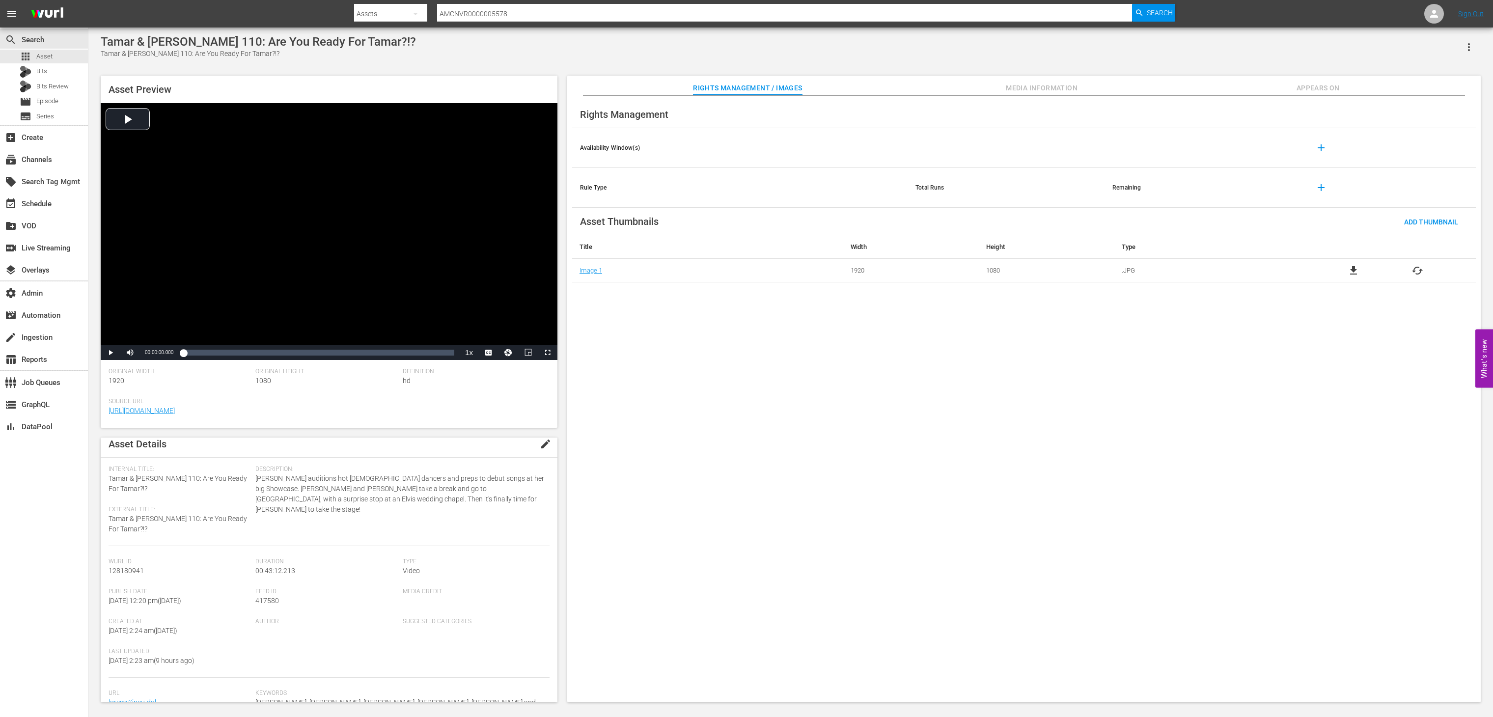
click at [141, 572] on span "128180941" at bounding box center [126, 571] width 35 height 8
click at [141, 571] on span "128180941" at bounding box center [126, 571] width 35 height 8
click at [129, 569] on span "128180941" at bounding box center [126, 571] width 35 height 8
copy span "128180941"
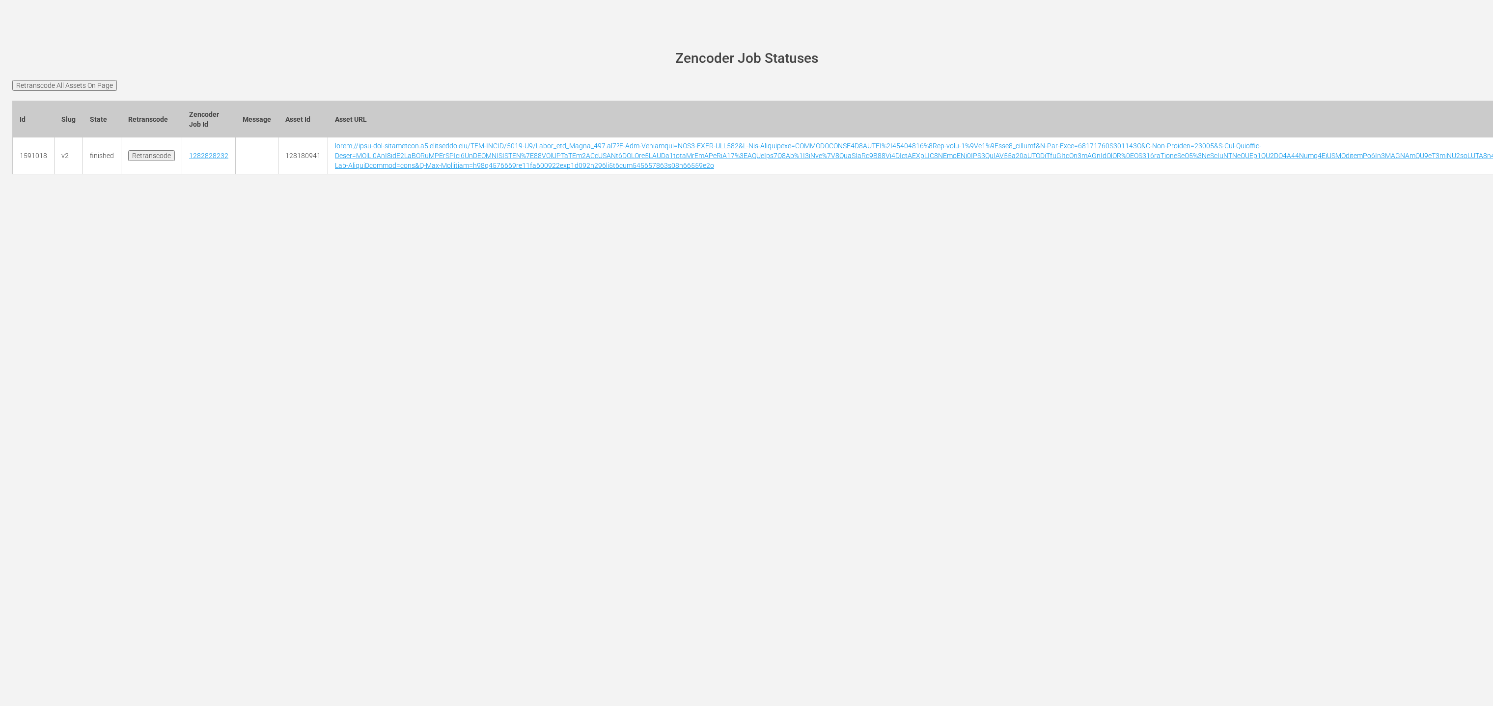
drag, startPoint x: 467, startPoint y: 282, endPoint x: 424, endPoint y: 262, distance: 47.2
click at [467, 282] on div "[PERSON_NAME][DOMAIN_NAME] site status Zencoder Job Statuses Retranscode All As…" at bounding box center [746, 353] width 1493 height 706
click at [92, 85] on input "Retranscode All Assets On Page" at bounding box center [64, 85] width 105 height 11
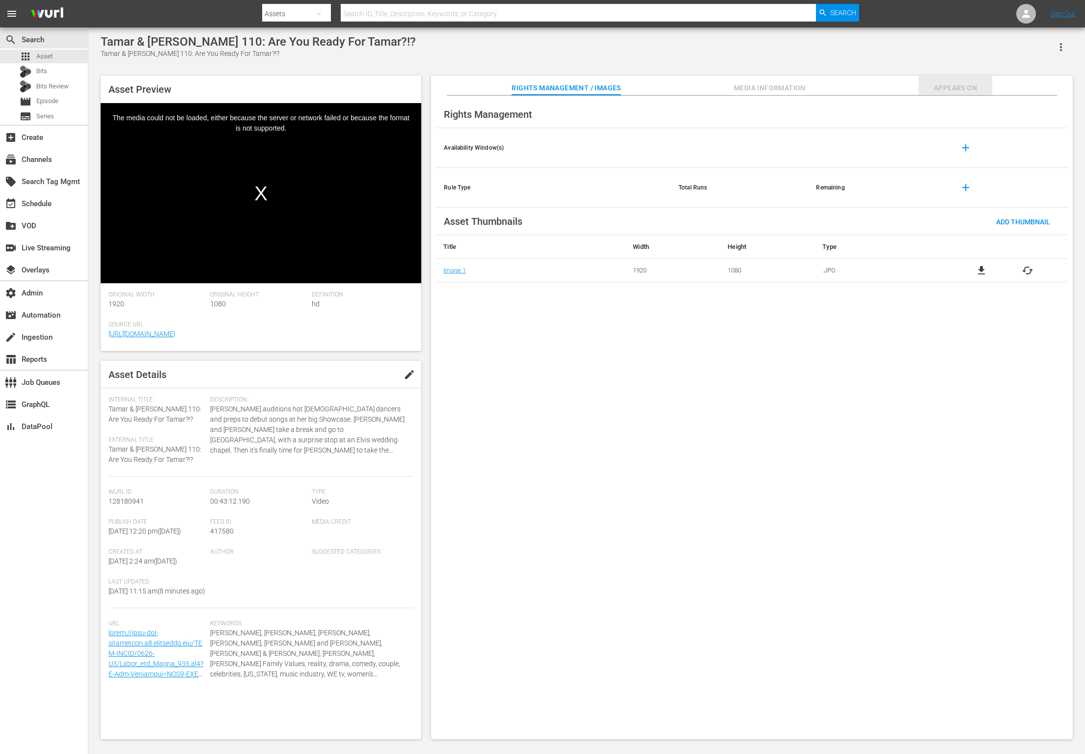
click at [956, 81] on button "Appears On" at bounding box center [956, 86] width 74 height 20
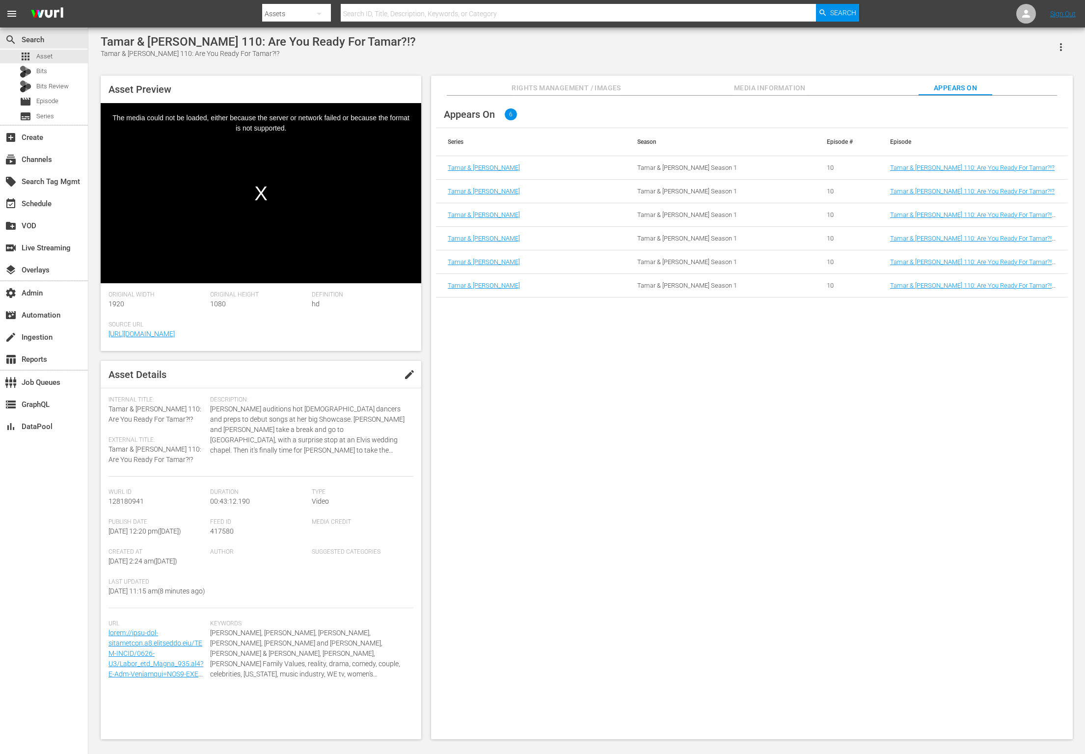
click at [785, 77] on button "Media Information" at bounding box center [770, 86] width 74 height 20
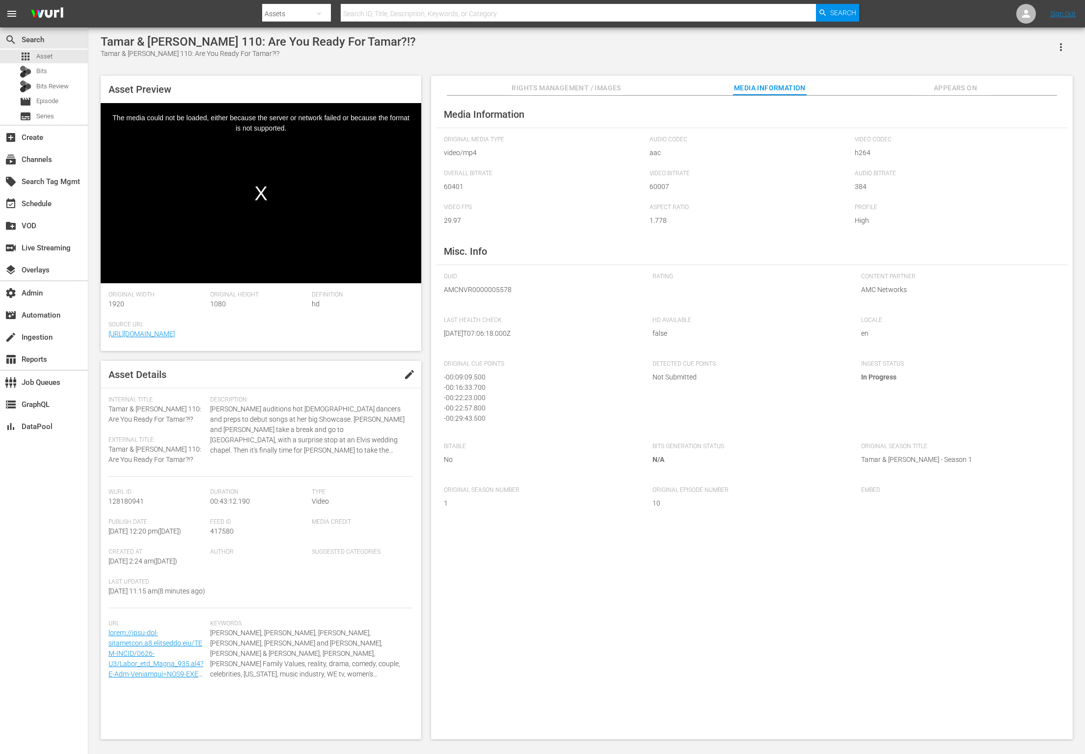
click at [219, 532] on span "417580" at bounding box center [222, 531] width 24 height 8
copy span "417580"
click at [197, 43] on div "Tamar & [PERSON_NAME] 110: Are You Ready For Tamar?!?" at bounding box center [258, 42] width 315 height 14
click at [198, 43] on div "Tamar & [PERSON_NAME] 110: Are You Ready For Tamar?!?" at bounding box center [258, 42] width 315 height 14
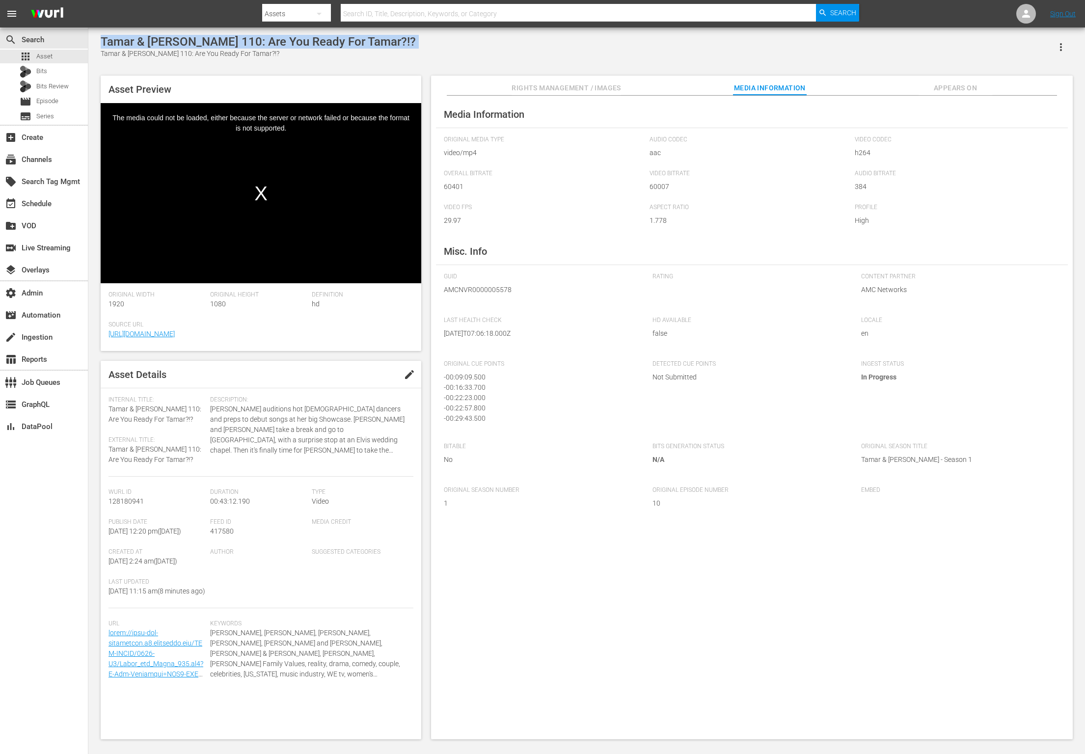
click at [198, 43] on div "Tamar & [PERSON_NAME] 110: Are You Ready For Tamar?!?" at bounding box center [258, 42] width 315 height 14
copy div "Tamar & [PERSON_NAME] 110: Are You Ready For Tamar?!?"
click at [128, 504] on span "128180941" at bounding box center [126, 502] width 35 height 8
click at [129, 504] on span "128180941" at bounding box center [126, 502] width 35 height 8
copy span "128180941"
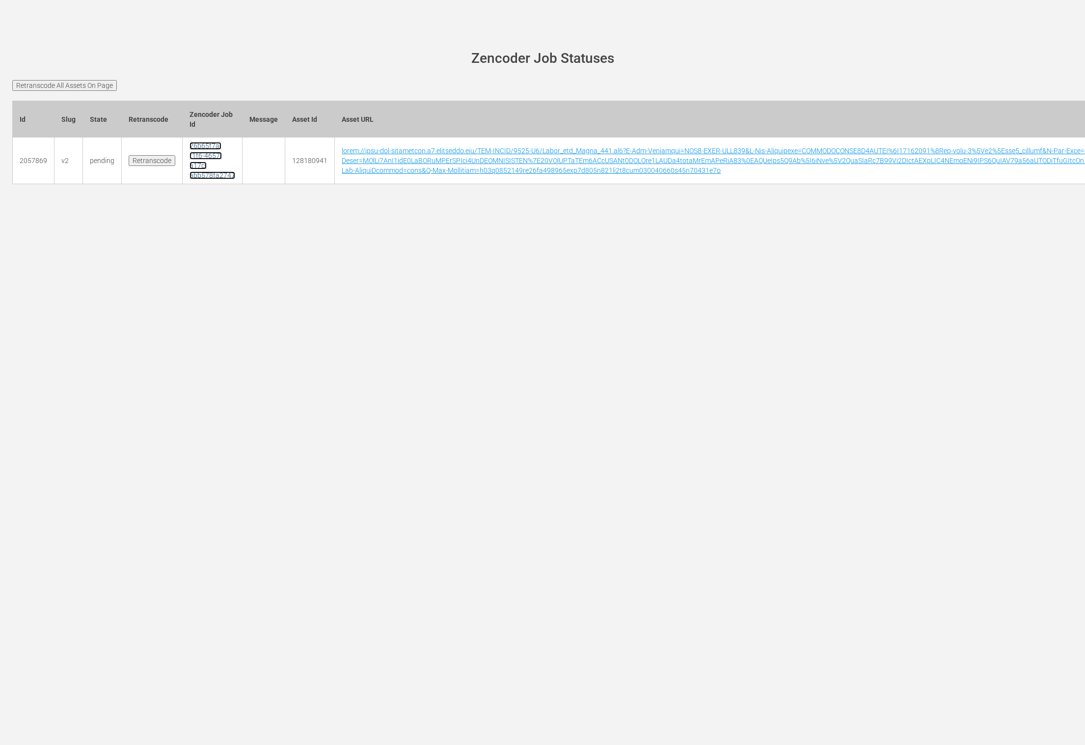
click at [213, 156] on link "26b65f7a-f1f6-4657-a17c-abb578fa2747" at bounding box center [213, 160] width 46 height 37
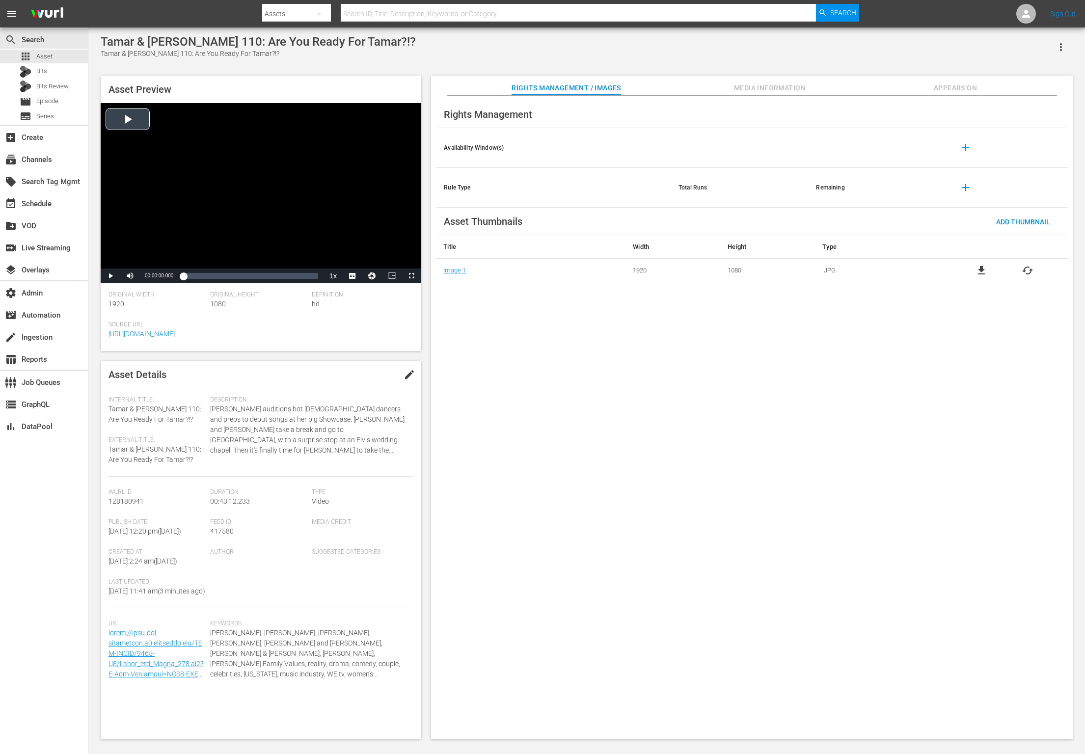
click at [139, 121] on div "Video Player" at bounding box center [261, 186] width 321 height 166
